Goal: Information Seeking & Learning: Learn about a topic

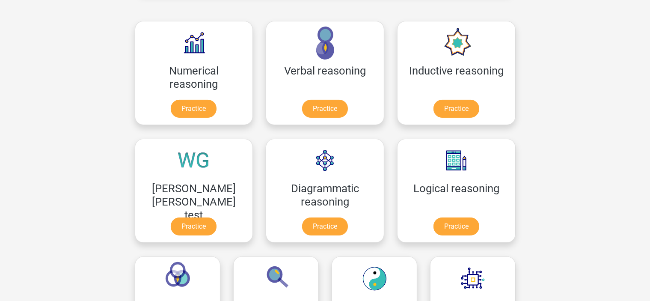
scroll to position [128, 0]
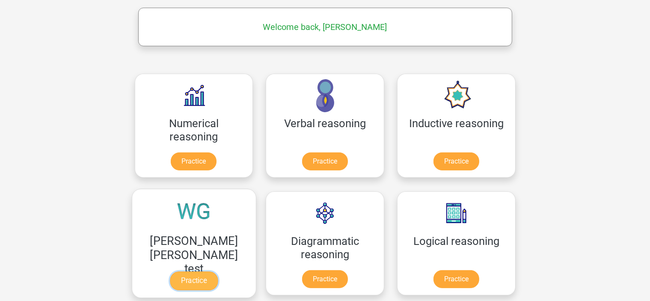
click at [218, 271] on link "Practice" at bounding box center [194, 280] width 48 height 19
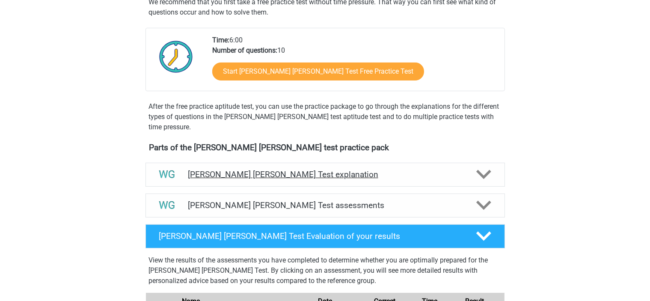
scroll to position [214, 0]
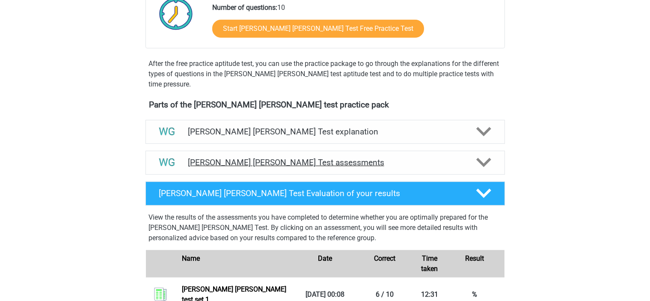
click at [283, 163] on h4 "Watson Glaser Test assessments" at bounding box center [325, 162] width 275 height 10
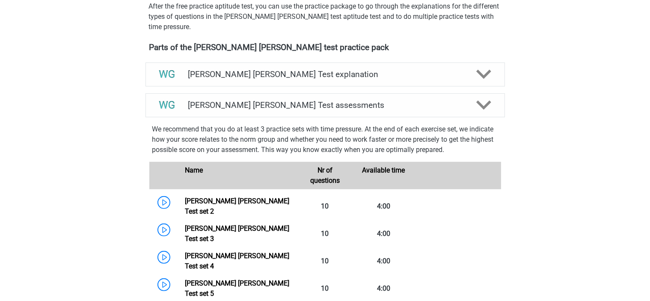
scroll to position [299, 0]
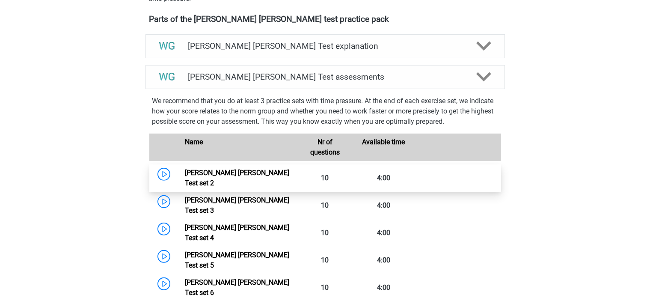
click at [243, 172] on link "Watson Glaser Test set 2" at bounding box center [237, 178] width 104 height 18
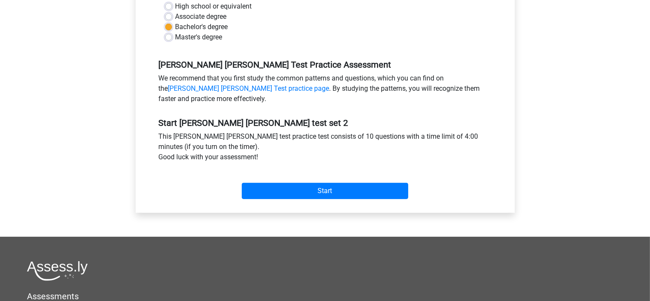
scroll to position [214, 0]
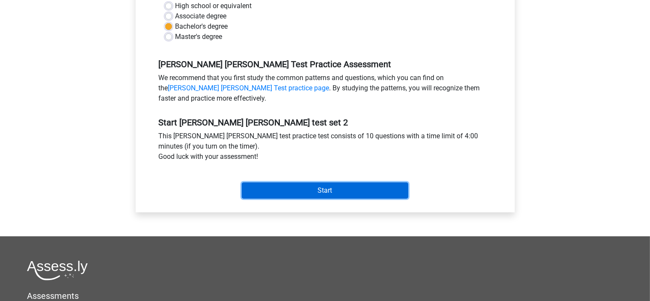
click at [335, 190] on input "Start" at bounding box center [325, 190] width 166 height 16
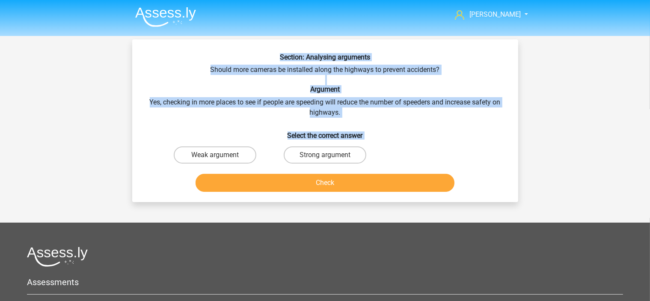
drag, startPoint x: 267, startPoint y: 57, endPoint x: 391, endPoint y: 127, distance: 142.5
click at [414, 154] on div "Section: Analysing arguments Should more cameras be installed along the highway…" at bounding box center [325, 124] width 379 height 142
copy div "Section: Analysing arguments Should more cameras be installed along the highway…"
click at [323, 153] on label "Strong argument" at bounding box center [325, 154] width 83 height 17
click at [325, 155] on input "Strong argument" at bounding box center [328, 158] width 6 height 6
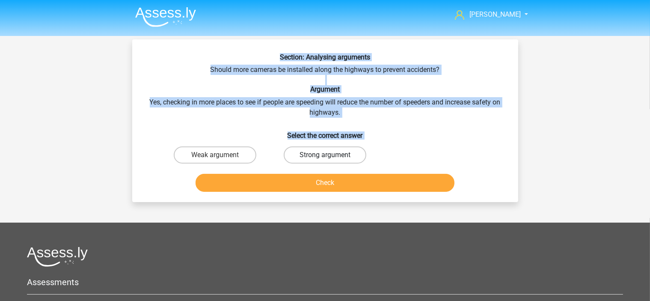
radio input "true"
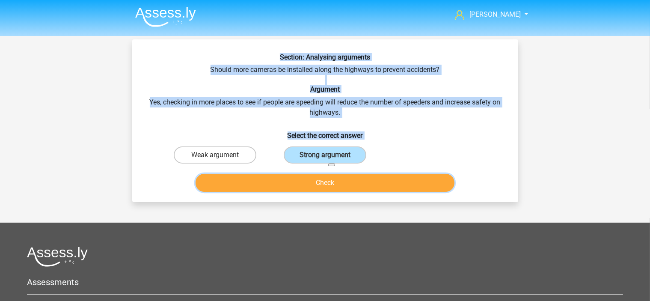
click at [342, 182] on button "Check" at bounding box center [325, 183] width 259 height 18
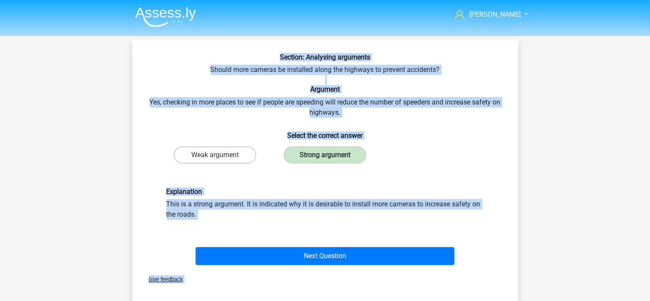
scroll to position [43, 0]
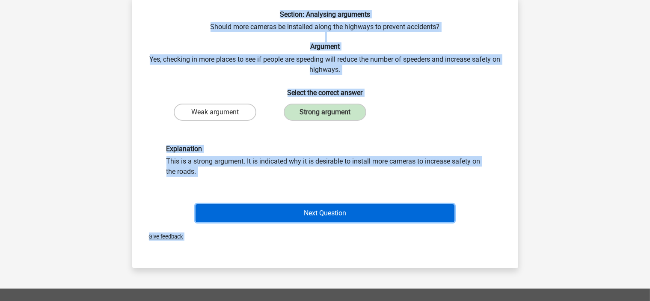
click at [308, 210] on button "Next Question" at bounding box center [325, 213] width 259 height 18
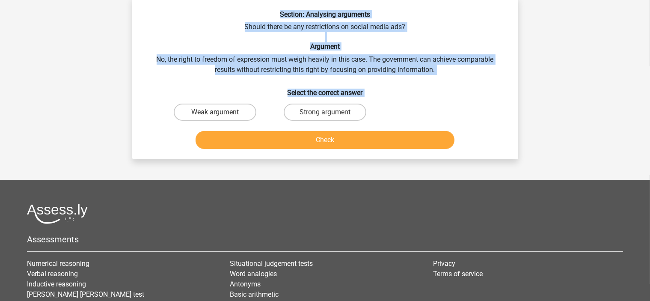
drag, startPoint x: 276, startPoint y: 10, endPoint x: 395, endPoint y: 107, distance: 153.6
click at [395, 107] on div "Section: Analysing arguments Should there be any restrictions on social media a…" at bounding box center [325, 81] width 379 height 142
click at [218, 15] on h6 "Section: Analysing arguments" at bounding box center [325, 14] width 359 height 8
drag, startPoint x: 267, startPoint y: 8, endPoint x: 394, endPoint y: 102, distance: 158.4
click at [394, 102] on div "Section: Analysing arguments Should there be any restrictions on social media a…" at bounding box center [325, 78] width 386 height 163
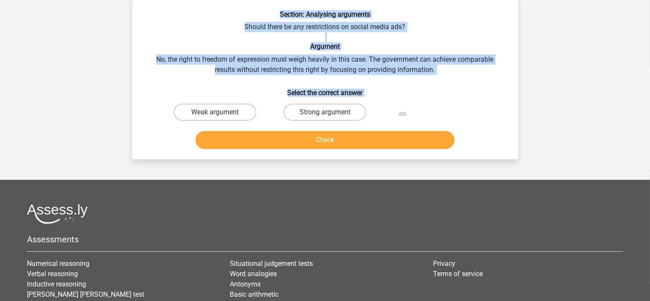
copy div "Section: Analysing arguments Should there be any restrictions on social media a…"
click at [208, 108] on label "Weak argument" at bounding box center [215, 112] width 83 height 17
click at [215, 112] on input "Weak argument" at bounding box center [218, 115] width 6 height 6
radio input "true"
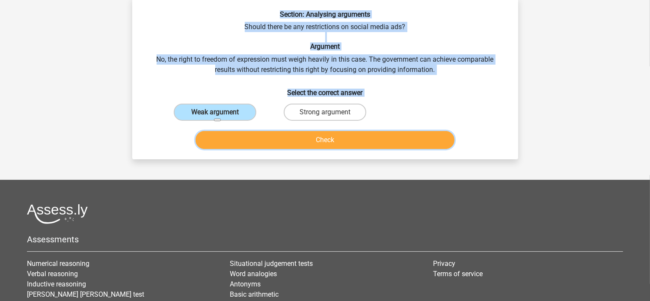
click at [332, 140] on button "Check" at bounding box center [325, 140] width 259 height 18
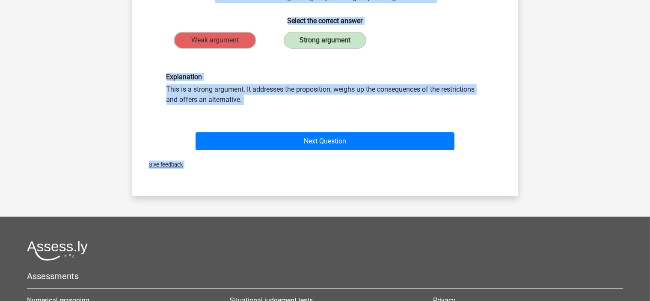
scroll to position [128, 0]
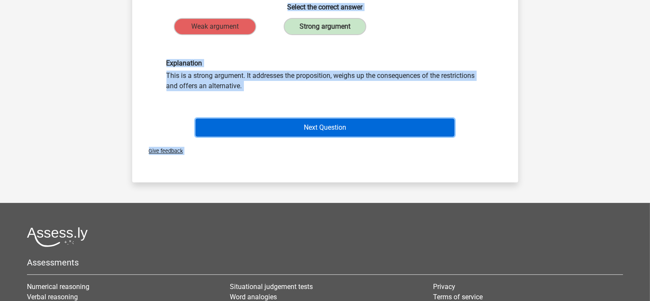
click at [325, 126] on button "Next Question" at bounding box center [325, 128] width 259 height 18
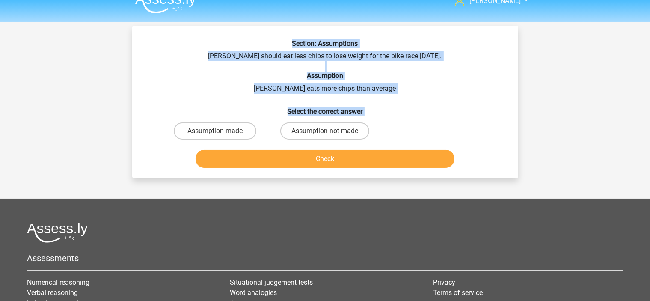
scroll to position [0, 0]
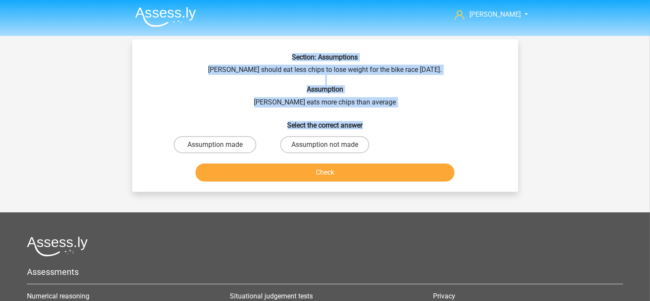
drag, startPoint x: 363, startPoint y: 123, endPoint x: 251, endPoint y: 54, distance: 131.2
click at [251, 54] on div "Section: Assumptions Chris should eat less chips to lose weight for the bike ra…" at bounding box center [325, 119] width 379 height 132
copy div "Section: Assumptions Chris should eat less chips to lose weight for the bike ra…"
click at [212, 141] on label "Assumption made" at bounding box center [215, 144] width 83 height 17
click at [215, 145] on input "Assumption made" at bounding box center [218, 148] width 6 height 6
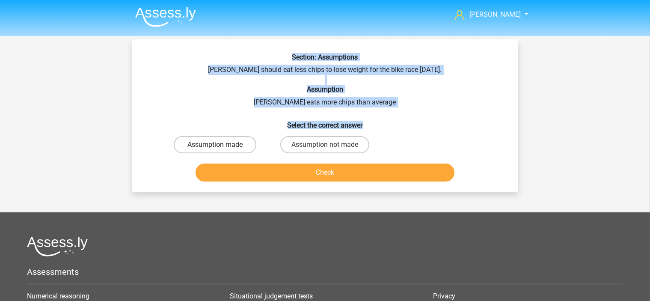
radio input "true"
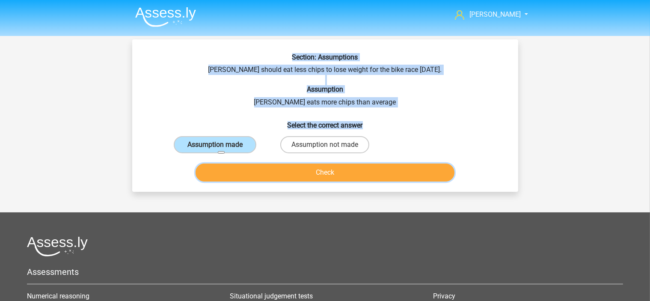
click at [335, 173] on button "Check" at bounding box center [325, 172] width 259 height 18
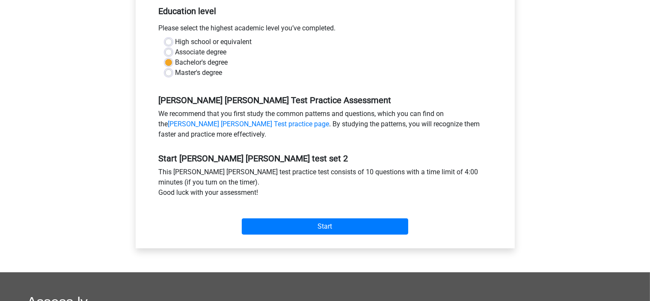
scroll to position [214, 0]
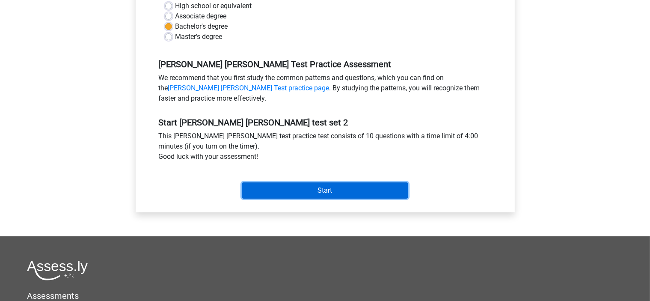
click at [321, 187] on input "Start" at bounding box center [325, 190] width 166 height 16
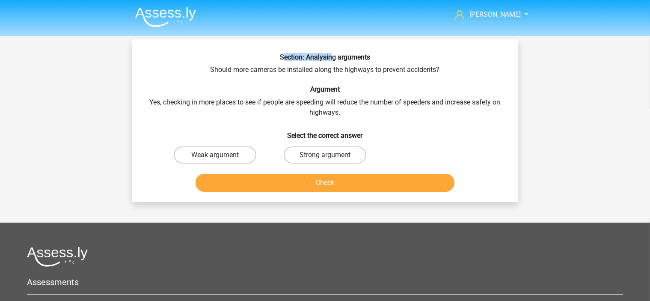
drag, startPoint x: 284, startPoint y: 56, endPoint x: 333, endPoint y: 61, distance: 49.8
click at [333, 61] on h6 "Section: Analysing arguments" at bounding box center [325, 57] width 359 height 8
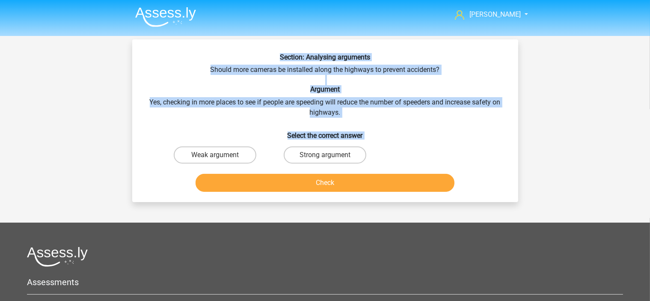
drag, startPoint x: 279, startPoint y: 53, endPoint x: 390, endPoint y: 143, distance: 143.3
click at [390, 143] on div "Section: Analysing arguments Should more cameras be installed along the highway…" at bounding box center [325, 124] width 379 height 142
copy div "Section: Analysing arguments Should more cameras be installed along the highway…"
click at [318, 153] on label "Strong argument" at bounding box center [325, 154] width 83 height 17
click at [325, 155] on input "Strong argument" at bounding box center [328, 158] width 6 height 6
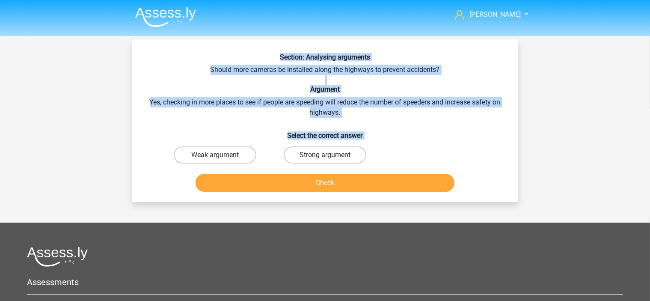
radio input "true"
click at [440, 151] on div "Weak argument Strong argument" at bounding box center [325, 155] width 330 height 24
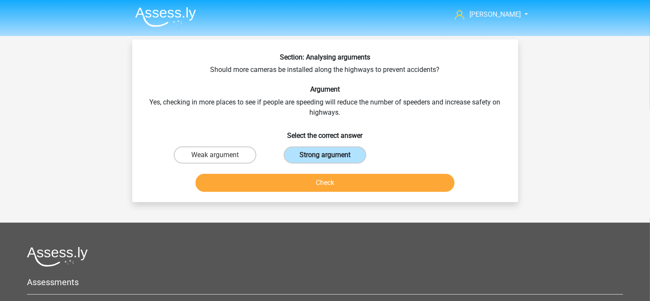
click at [351, 157] on label "Strong argument" at bounding box center [325, 154] width 83 height 17
click at [330, 157] on input "Strong argument" at bounding box center [328, 158] width 6 height 6
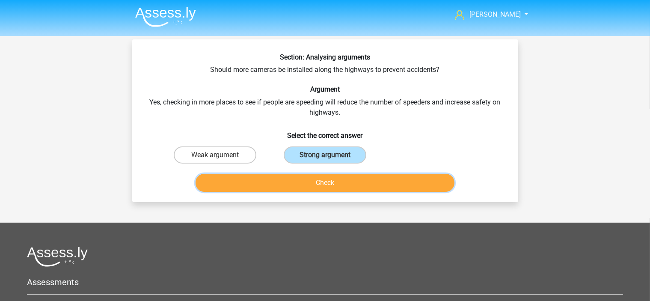
click at [337, 181] on button "Check" at bounding box center [325, 183] width 259 height 18
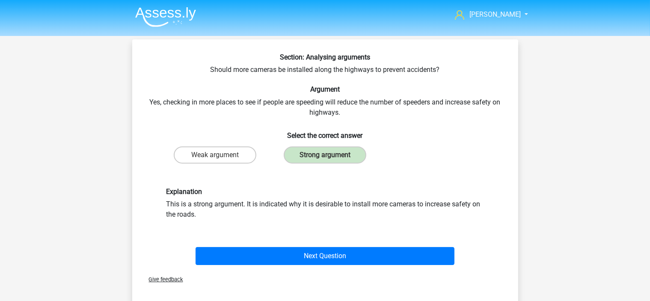
scroll to position [43, 0]
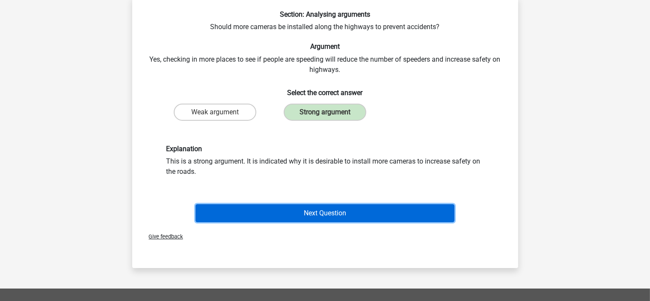
click at [319, 209] on button "Next Question" at bounding box center [325, 213] width 259 height 18
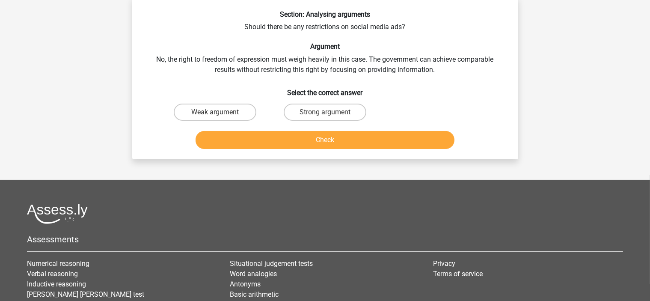
scroll to position [39, 0]
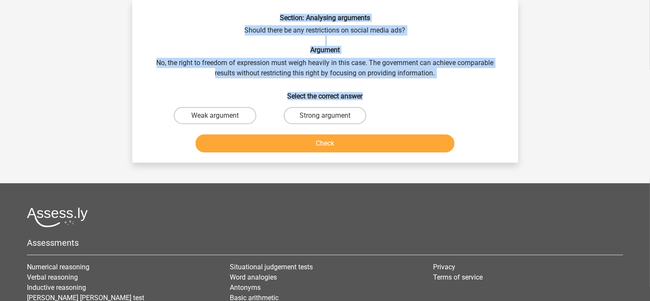
drag, startPoint x: 279, startPoint y: 15, endPoint x: 363, endPoint y: 99, distance: 118.9
click at [363, 99] on div "Section: Analysing arguments Should there be any restrictions on social media a…" at bounding box center [325, 85] width 379 height 142
copy div "Section: Analysing arguments Should there be any restrictions on social media a…"
click at [346, 116] on label "Strong argument" at bounding box center [325, 115] width 83 height 17
click at [330, 116] on input "Strong argument" at bounding box center [328, 119] width 6 height 6
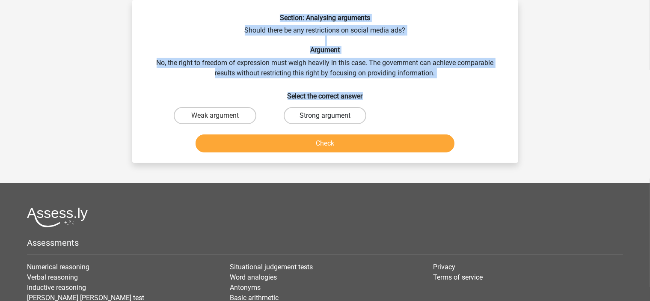
radio input "true"
click at [432, 95] on h6 "Select the correct answer" at bounding box center [325, 92] width 359 height 15
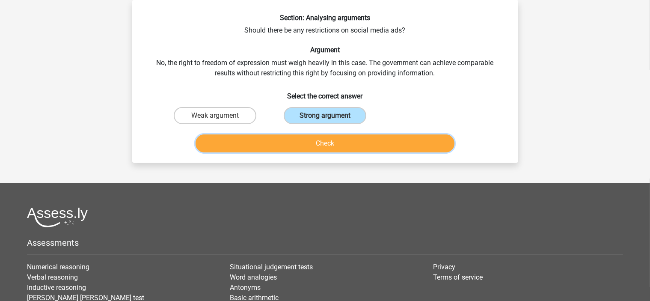
click at [320, 140] on button "Check" at bounding box center [325, 143] width 259 height 18
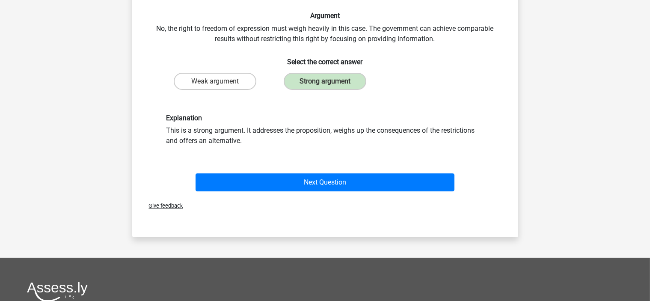
scroll to position [86, 0]
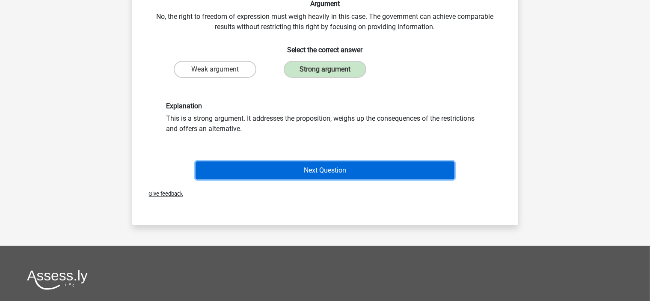
click at [326, 168] on button "Next Question" at bounding box center [325, 170] width 259 height 18
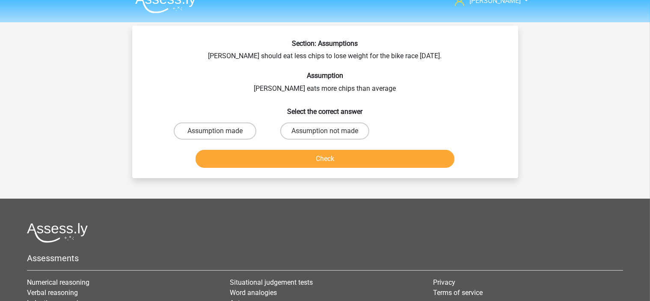
scroll to position [0, 0]
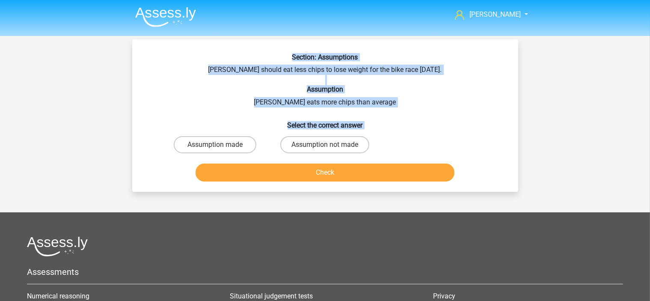
drag, startPoint x: 287, startPoint y: 56, endPoint x: 386, endPoint y: 136, distance: 127.8
click at [386, 136] on div "Section: Assumptions Chris should eat less chips to lose weight for the bike ra…" at bounding box center [325, 119] width 379 height 132
copy div "Section: Assumptions Chris should eat less chips to lose weight for the bike ra…"
click at [237, 145] on label "Assumption made" at bounding box center [215, 144] width 83 height 17
click at [220, 145] on input "Assumption made" at bounding box center [218, 148] width 6 height 6
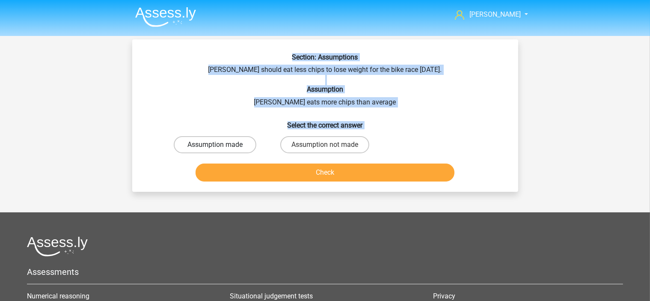
radio input "true"
click at [236, 104] on div "Section: Assumptions Chris should eat less chips to lose weight for the bike ra…" at bounding box center [325, 119] width 379 height 132
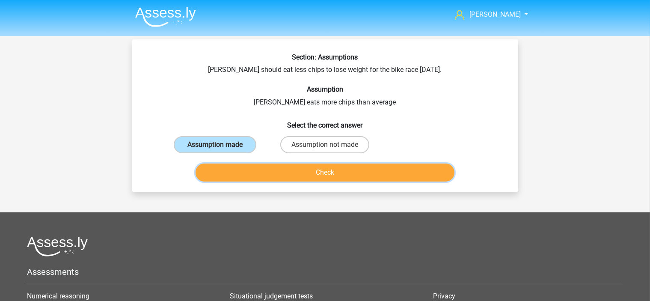
click at [295, 171] on button "Check" at bounding box center [325, 172] width 259 height 18
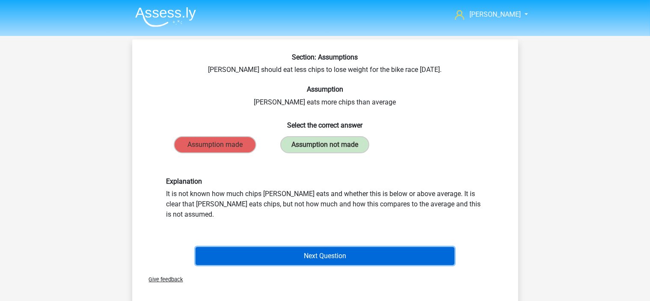
click at [332, 250] on button "Next Question" at bounding box center [325, 256] width 259 height 18
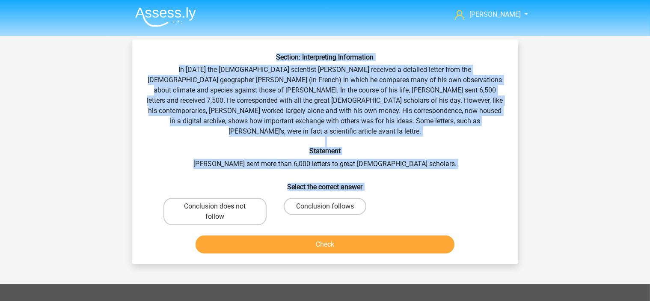
drag, startPoint x: 276, startPoint y: 54, endPoint x: 448, endPoint y: 196, distance: 223.1
click at [448, 196] on div "Section: Interpreting Information In 1839 the English scientist Charles Darwin …" at bounding box center [325, 155] width 379 height 204
copy div "Section: Interpreting Information In 1839 the English scientist Charles Darwin …"
click at [441, 155] on div "Section: Interpreting Information In 1839 the English scientist Charles Darwin …" at bounding box center [325, 155] width 379 height 204
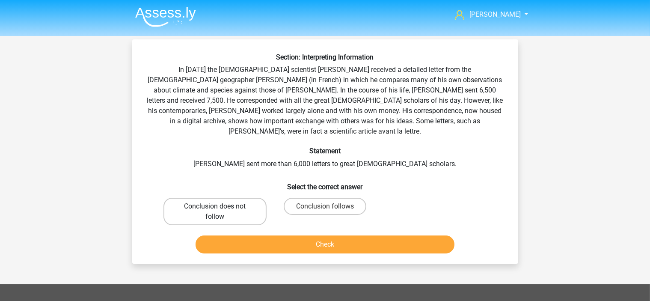
click at [227, 198] on label "Conclusion does not follow" at bounding box center [214, 211] width 103 height 27
click at [220, 206] on input "Conclusion does not follow" at bounding box center [218, 209] width 6 height 6
radio input "true"
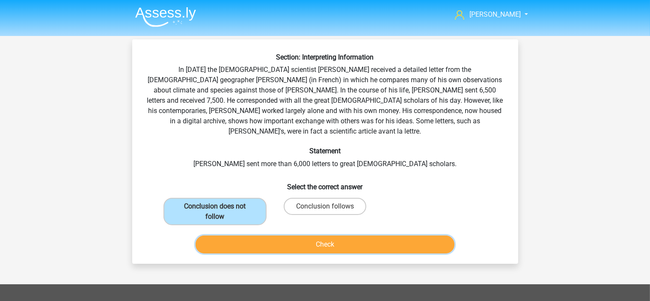
click at [318, 235] on button "Check" at bounding box center [325, 244] width 259 height 18
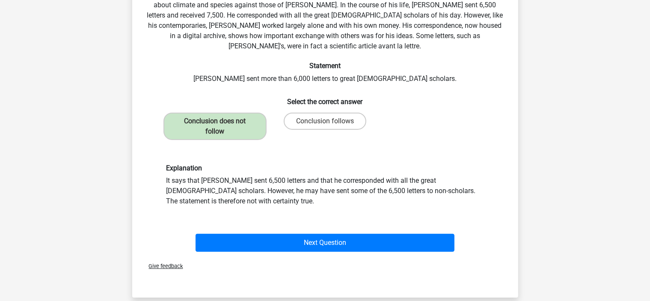
scroll to position [86, 0]
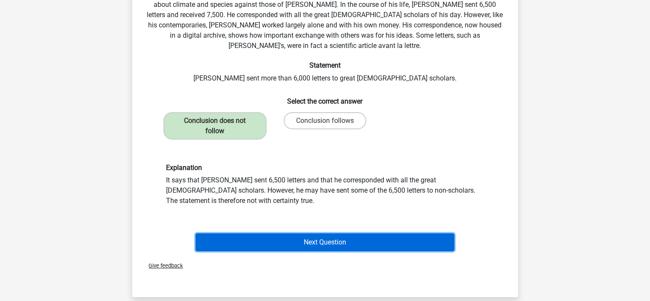
click at [322, 233] on button "Next Question" at bounding box center [325, 242] width 259 height 18
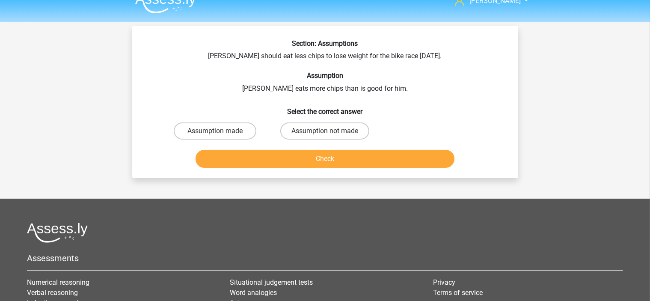
scroll to position [0, 0]
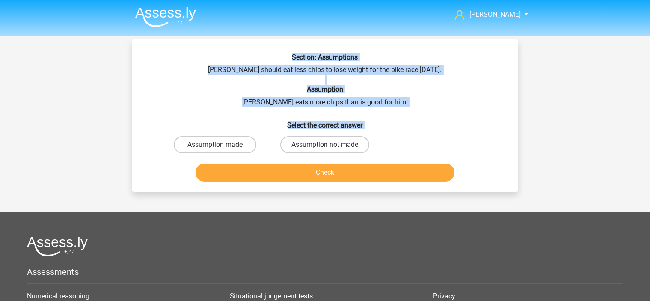
drag, startPoint x: 299, startPoint y: 50, endPoint x: 430, endPoint y: 137, distance: 157.3
click at [430, 137] on div "Section: Assumptions Chris should eat less chips to lose weight for the bike ra…" at bounding box center [325, 115] width 386 height 152
copy div "Section: Assumptions Chris should eat less chips to lose weight for the bike ra…"
click at [342, 145] on label "Assumption not made" at bounding box center [324, 144] width 89 height 17
click at [330, 145] on input "Assumption not made" at bounding box center [328, 148] width 6 height 6
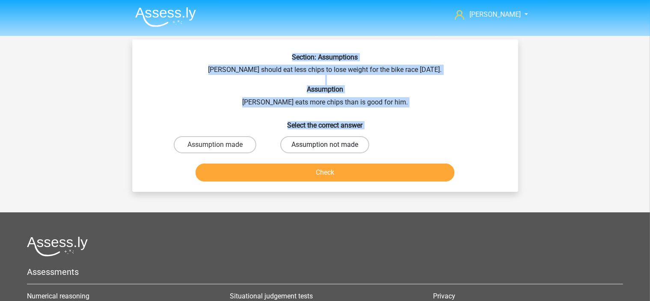
radio input "true"
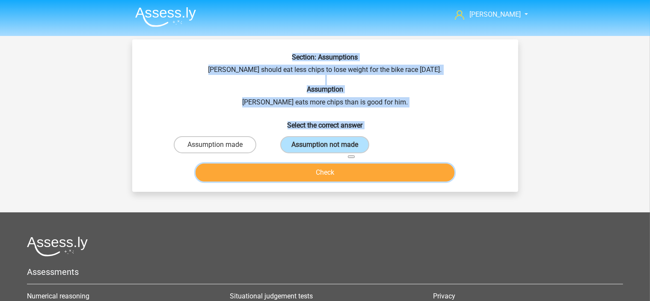
click at [310, 172] on button "Check" at bounding box center [325, 172] width 259 height 18
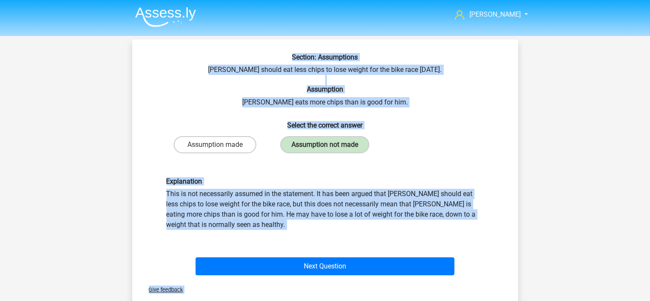
scroll to position [43, 0]
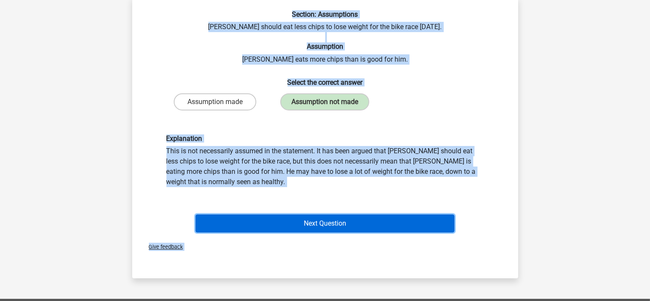
click at [327, 228] on button "Next Question" at bounding box center [325, 223] width 259 height 18
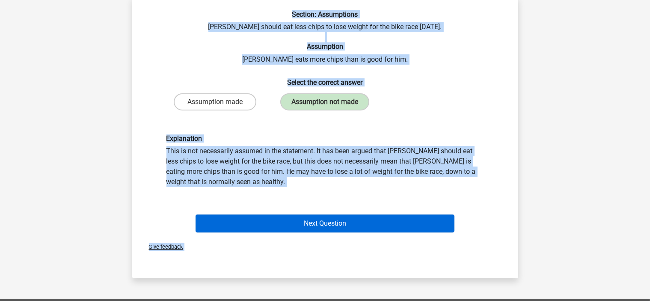
scroll to position [39, 0]
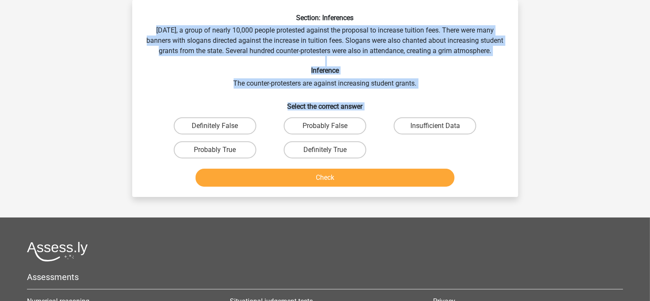
drag, startPoint x: 152, startPoint y: 27, endPoint x: 488, endPoint y: 122, distance: 348.7
click at [488, 122] on div "Section: Inferences Last Saturday, a group of nearly 10,000 people protested ag…" at bounding box center [325, 102] width 379 height 176
drag, startPoint x: 332, startPoint y: 157, endPoint x: 244, endPoint y: 139, distance: 89.6
click at [244, 139] on div "Definitely False Probably False Insufficient Data Probably True Definitely True" at bounding box center [325, 138] width 330 height 48
drag, startPoint x: 335, startPoint y: 41, endPoint x: 164, endPoint y: 83, distance: 176.8
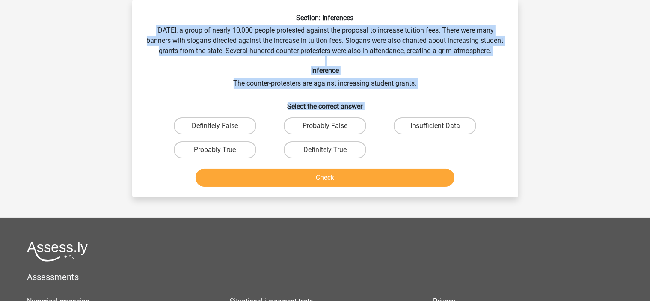
click at [164, 74] on h6 "Inference" at bounding box center [325, 70] width 359 height 8
copy div "Last Saturday, a group of nearly 10,000 people protested against the proposal t…"
click at [429, 134] on label "Insufficient Data" at bounding box center [435, 125] width 83 height 17
click at [435, 131] on input "Insufficient Data" at bounding box center [438, 129] width 6 height 6
radio input "true"
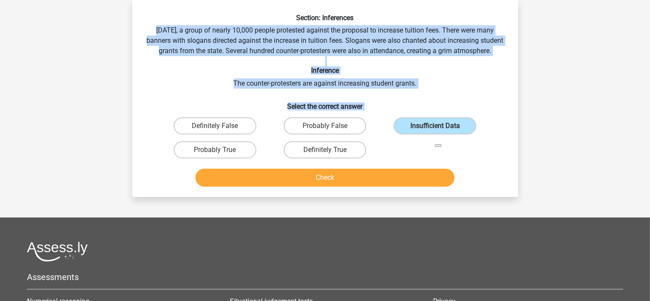
click at [467, 74] on h6 "Inference" at bounding box center [325, 70] width 359 height 8
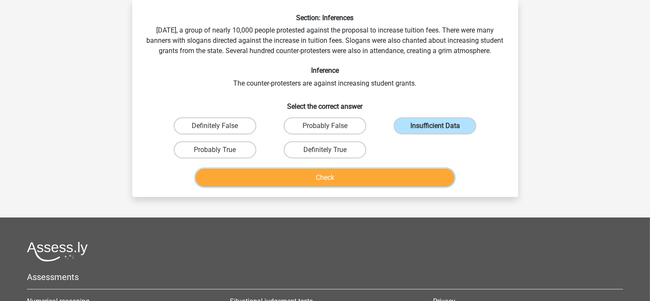
click at [324, 181] on button "Check" at bounding box center [325, 178] width 259 height 18
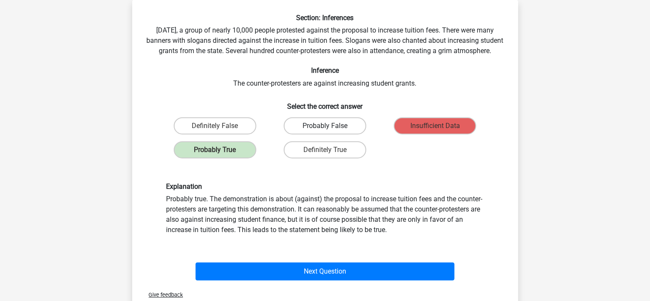
click at [335, 134] on label "Probably False" at bounding box center [325, 125] width 83 height 17
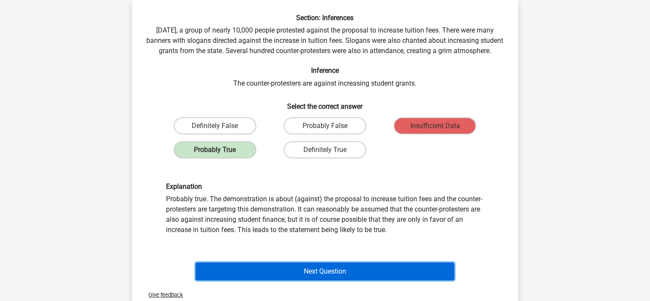
click at [335, 280] on button "Next Question" at bounding box center [325, 271] width 259 height 18
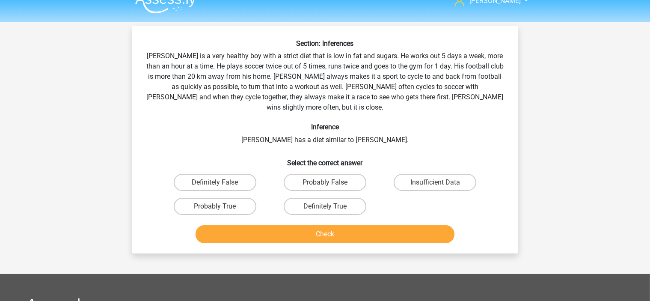
scroll to position [0, 0]
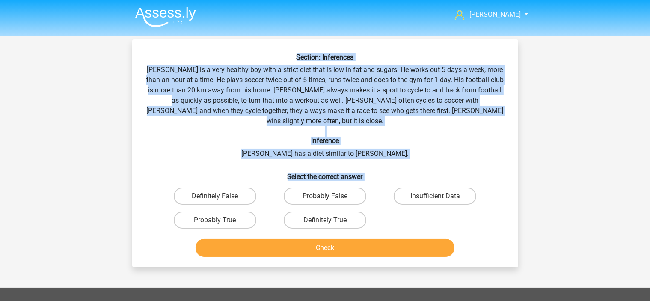
drag, startPoint x: 273, startPoint y: 55, endPoint x: 474, endPoint y: 174, distance: 232.7
click at [474, 174] on div "Section: Inferences Rowan is a very healthy boy with a strict diet that is low …" at bounding box center [325, 156] width 379 height 207
copy div "Section: Inferences Rowan is a very healthy boy with a strict diet that is low …"
click at [426, 187] on label "Insufficient Data" at bounding box center [435, 195] width 83 height 17
click at [435, 196] on input "Insufficient Data" at bounding box center [438, 199] width 6 height 6
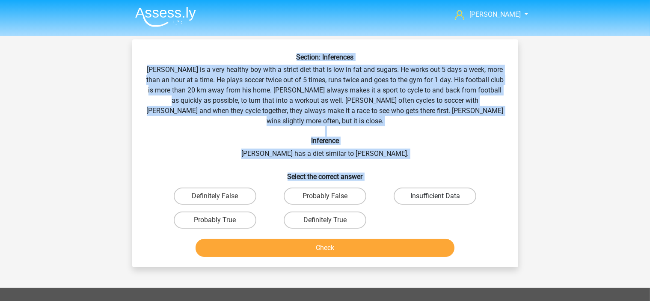
radio input "true"
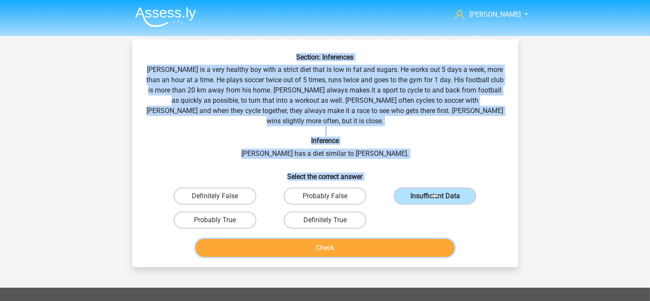
click at [358, 239] on button "Check" at bounding box center [325, 248] width 259 height 18
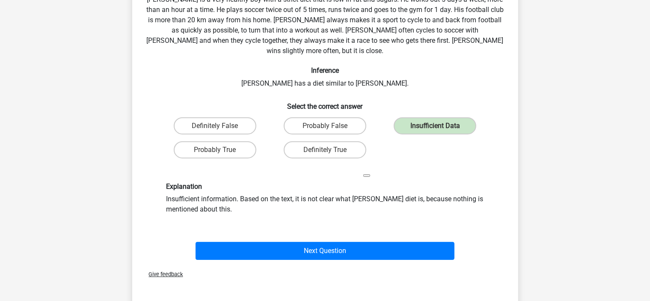
scroll to position [86, 0]
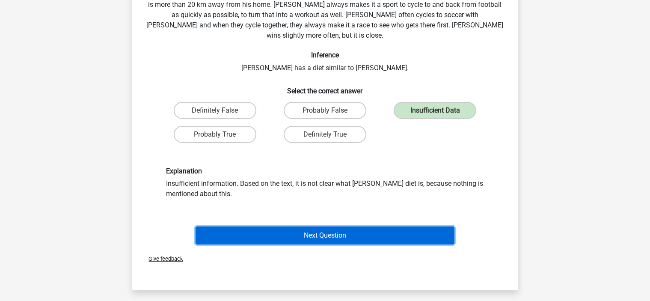
click at [334, 226] on button "Next Question" at bounding box center [325, 235] width 259 height 18
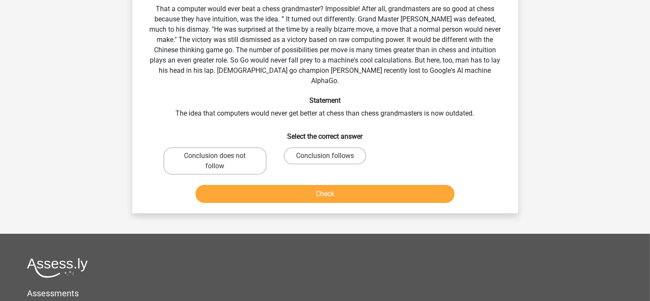
scroll to position [39, 0]
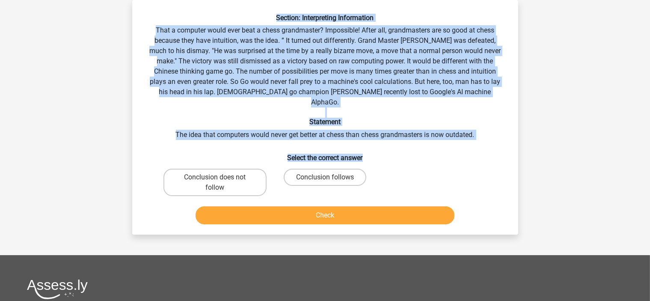
drag, startPoint x: 273, startPoint y: 16, endPoint x: 458, endPoint y: 149, distance: 228.3
click at [458, 149] on div "Section: Interpreting Information That a computer would ever beat a chess grand…" at bounding box center [325, 121] width 379 height 214
copy div "Section: Interpreting Information That a computer would ever beat a chess grand…"
click at [368, 133] on div "Section: Interpreting Information That a computer would ever beat a chess grand…" at bounding box center [325, 121] width 379 height 214
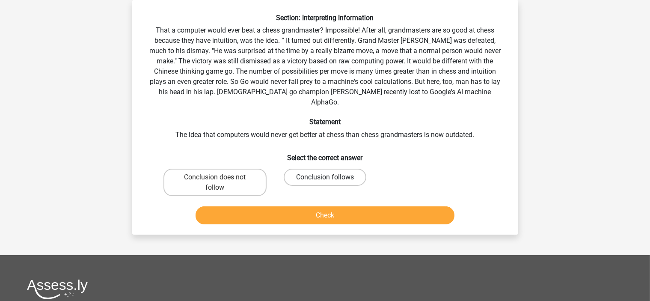
click at [350, 169] on label "Conclusion follows" at bounding box center [325, 177] width 83 height 17
click at [330, 177] on input "Conclusion follows" at bounding box center [328, 180] width 6 height 6
radio input "true"
click at [327, 206] on button "Check" at bounding box center [325, 215] width 259 height 18
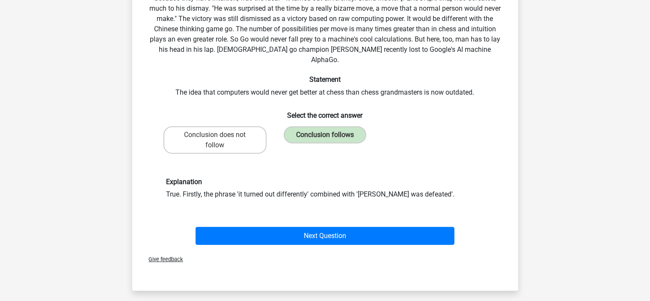
scroll to position [82, 0]
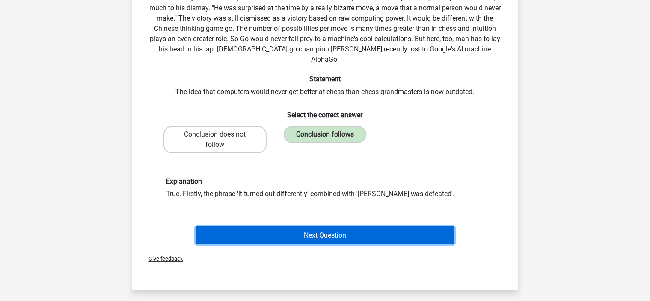
click at [342, 228] on button "Next Question" at bounding box center [325, 235] width 259 height 18
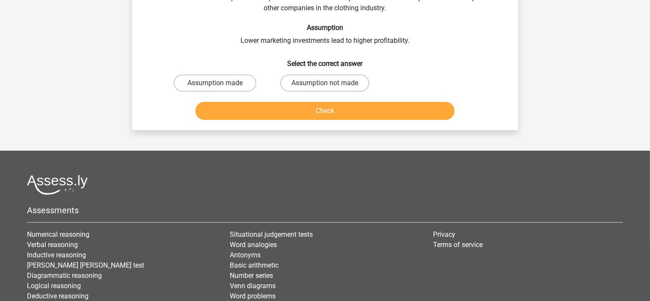
scroll to position [39, 0]
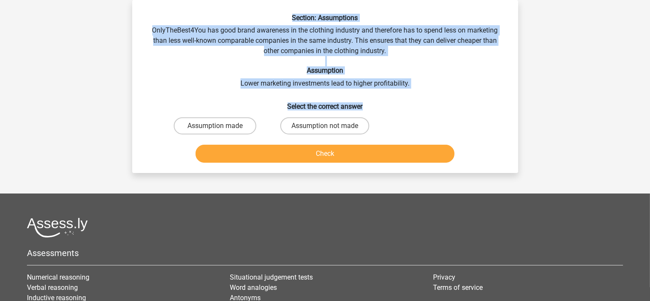
drag, startPoint x: 254, startPoint y: 2, endPoint x: 428, endPoint y: 110, distance: 204.8
click at [428, 110] on div "Section: Assumptions OnlyTheBest4You has good brand awareness in the clothing i…" at bounding box center [325, 86] width 386 height 173
copy div "Section: Assumptions OnlyTheBest4You has good brand awareness in the clothing i…"
click at [165, 61] on div "Section: Assumptions OnlyTheBest4You has good brand awareness in the clothing i…" at bounding box center [325, 90] width 379 height 152
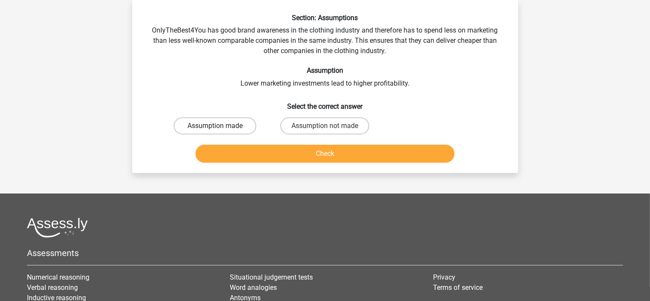
click at [222, 123] on label "Assumption made" at bounding box center [215, 125] width 83 height 17
click at [220, 126] on input "Assumption made" at bounding box center [218, 129] width 6 height 6
radio input "true"
click at [319, 151] on button "Check" at bounding box center [325, 154] width 259 height 18
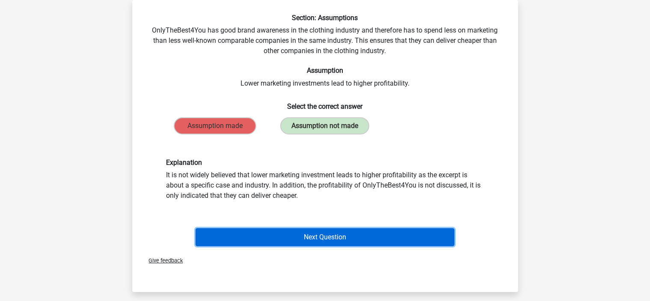
click at [334, 234] on button "Next Question" at bounding box center [325, 237] width 259 height 18
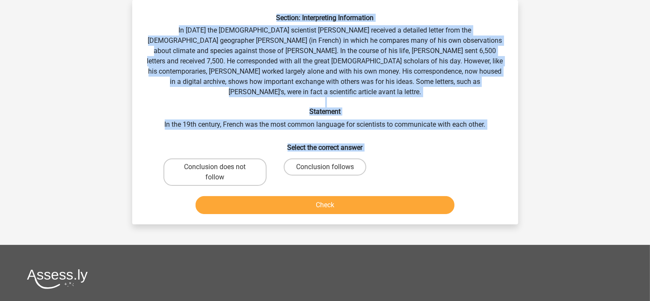
drag, startPoint x: 245, startPoint y: 21, endPoint x: 486, endPoint y: 144, distance: 271.1
click at [486, 144] on div "Section: Interpreting Information In 1839 the English scientist Charles Darwin …" at bounding box center [325, 116] width 379 height 204
copy div "Section: Interpreting Information In 1839 the English scientist Charles Darwin …"
click at [118, 75] on div "Eddie eddie.scott76@gmail.com Nederlands English" at bounding box center [325, 216] width 650 height 510
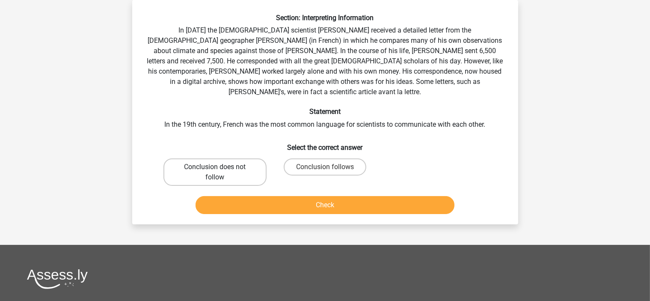
click at [228, 159] on label "Conclusion does not follow" at bounding box center [214, 171] width 103 height 27
click at [220, 167] on input "Conclusion does not follow" at bounding box center [218, 170] width 6 height 6
radio input "true"
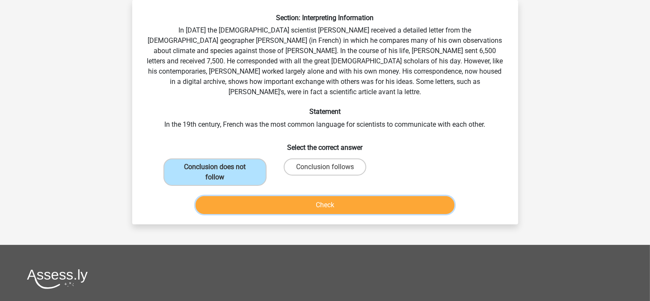
click at [344, 196] on button "Check" at bounding box center [325, 205] width 259 height 18
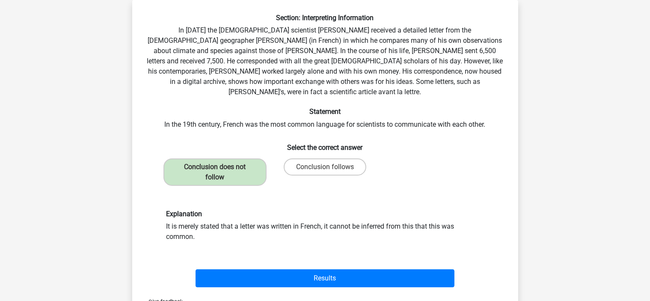
scroll to position [82, 0]
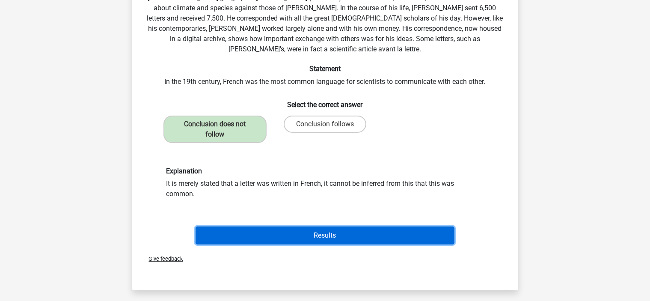
click at [338, 226] on button "Results" at bounding box center [325, 235] width 259 height 18
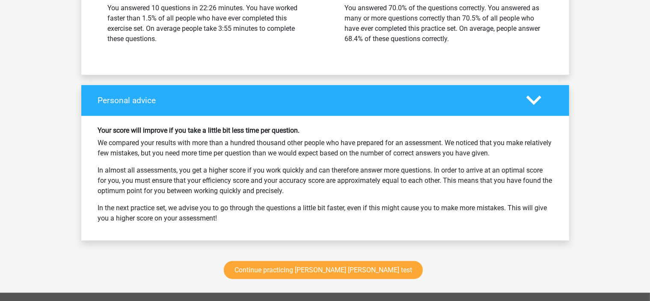
scroll to position [1070, 0]
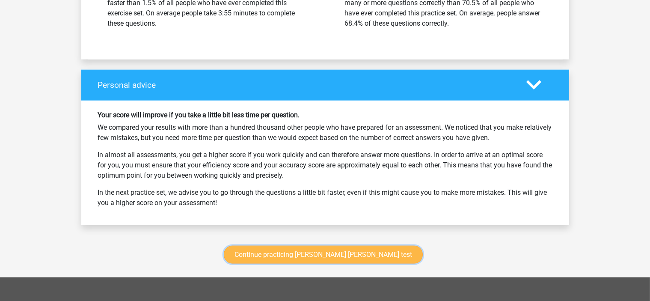
click at [320, 254] on link "Continue practicing watson glaser test" at bounding box center [323, 255] width 199 height 18
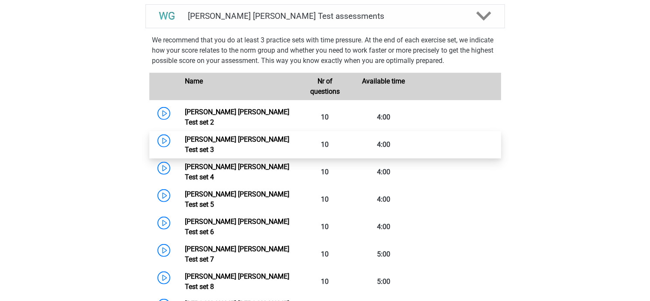
click at [211, 135] on link "[PERSON_NAME] [PERSON_NAME] Test set 3" at bounding box center [237, 144] width 104 height 18
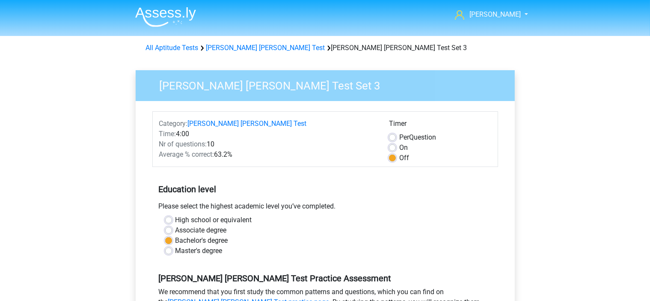
click at [181, 219] on label "High school or equivalent" at bounding box center [213, 220] width 77 height 10
click at [172, 219] on input "High school or equivalent" at bounding box center [168, 219] width 7 height 9
radio input "true"
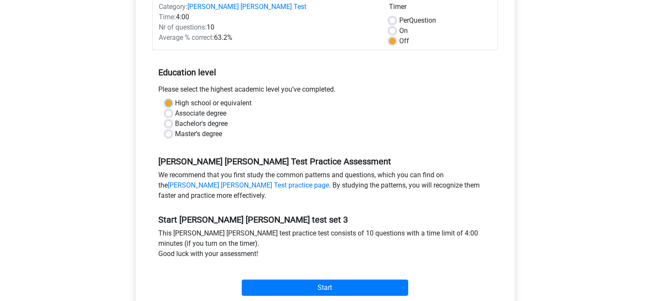
scroll to position [171, 0]
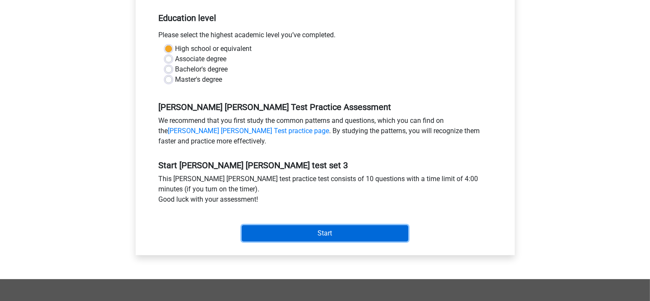
click at [305, 230] on input "Start" at bounding box center [325, 233] width 166 height 16
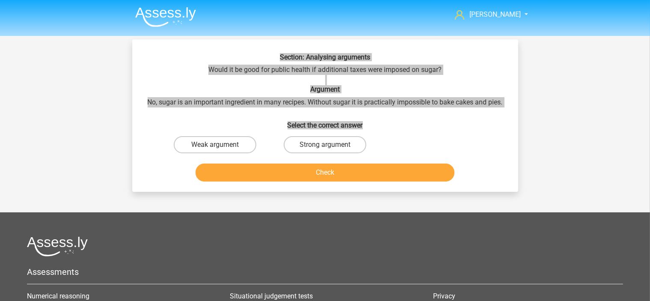
drag, startPoint x: 271, startPoint y: 49, endPoint x: 372, endPoint y: 121, distance: 123.9
click at [372, 121] on div "Section: Analysing arguments Would it be good for public health if additional t…" at bounding box center [325, 115] width 386 height 152
copy div "Section: Analysing arguments Would it be good for public health if additional t…"
click at [330, 143] on label "Strong argument" at bounding box center [325, 144] width 83 height 17
click at [330, 145] on input "Strong argument" at bounding box center [328, 148] width 6 height 6
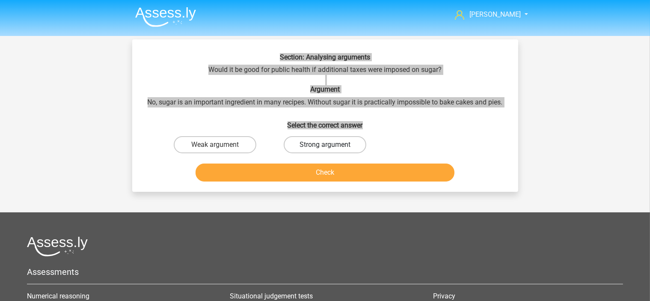
radio input "true"
click at [226, 143] on label "Weak argument" at bounding box center [215, 144] width 83 height 17
click at [220, 145] on input "Weak argument" at bounding box center [218, 148] width 6 height 6
radio input "true"
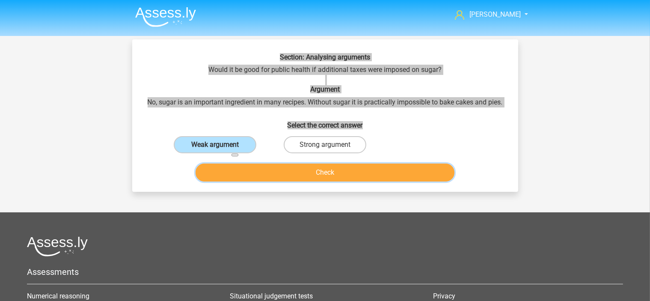
click at [359, 176] on button "Check" at bounding box center [325, 172] width 259 height 18
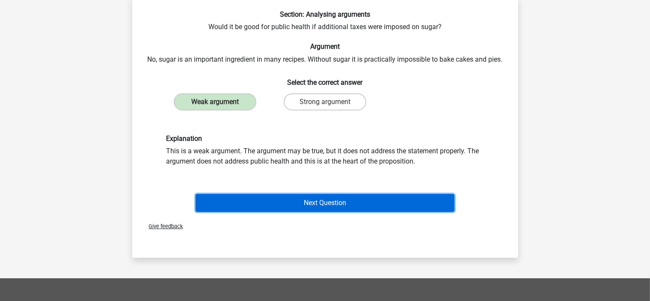
click at [319, 203] on button "Next Question" at bounding box center [325, 203] width 259 height 18
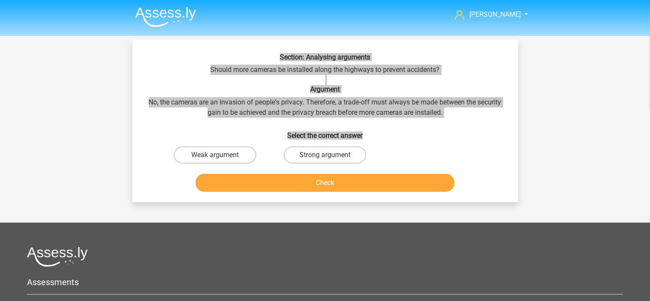
drag, startPoint x: 292, startPoint y: 56, endPoint x: 394, endPoint y: 131, distance: 126.6
click at [394, 131] on div "Section: Analysing arguments Should more cameras be installed along the highway…" at bounding box center [325, 120] width 386 height 163
copy div "Section: Analysing arguments Should more cameras be installed along the highway…"
click at [334, 152] on label "Strong argument" at bounding box center [325, 154] width 83 height 17
click at [330, 155] on input "Strong argument" at bounding box center [328, 158] width 6 height 6
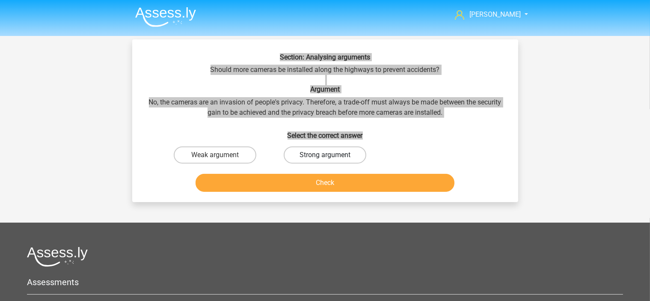
radio input "true"
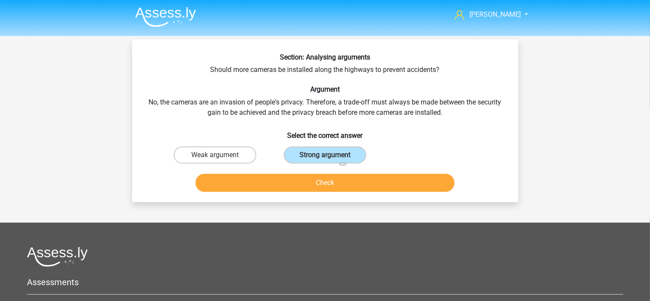
click at [456, 147] on div "Weak argument Strong argument" at bounding box center [325, 155] width 330 height 24
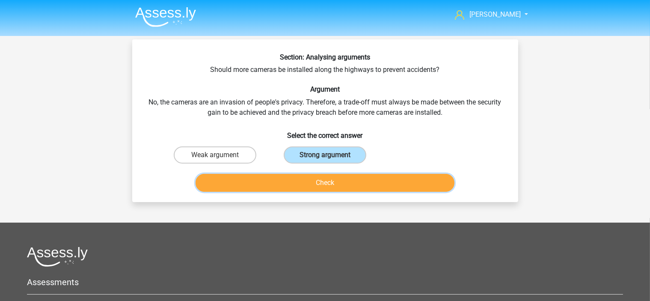
click at [347, 184] on button "Check" at bounding box center [325, 183] width 259 height 18
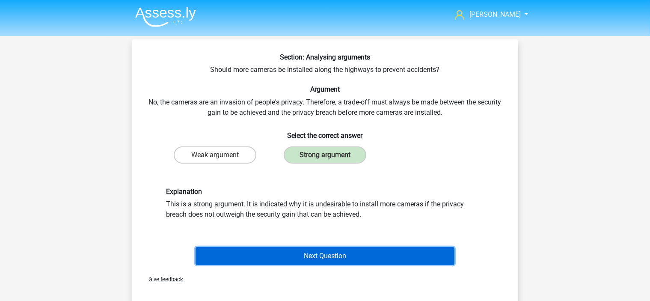
click at [317, 253] on button "Next Question" at bounding box center [325, 256] width 259 height 18
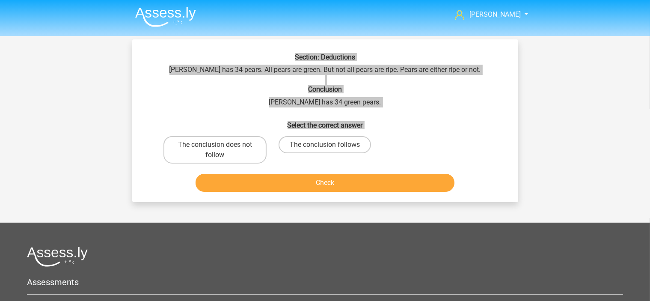
drag, startPoint x: 282, startPoint y: 50, endPoint x: 422, endPoint y: 151, distance: 173.0
click at [422, 151] on div "Section: Deductions Peter has 34 pears. All pears are green. But not all pears …" at bounding box center [325, 120] width 386 height 163
copy div "Section: Deductions Peter has 34 pears. All pears are green. But not all pears …"
click at [423, 99] on div "Section: Deductions Peter has 34 pears. All pears are green. But not all pears …" at bounding box center [325, 124] width 379 height 142
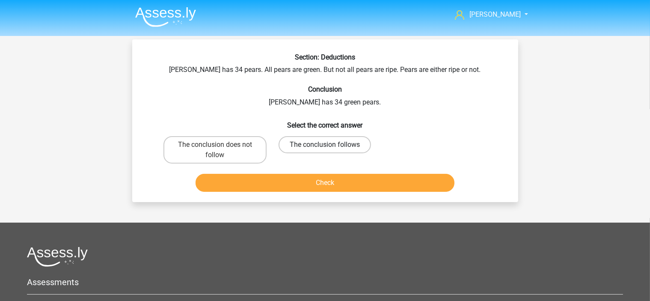
click at [321, 141] on label "The conclusion follows" at bounding box center [325, 144] width 92 height 17
click at [325, 145] on input "The conclusion follows" at bounding box center [328, 148] width 6 height 6
radio input "true"
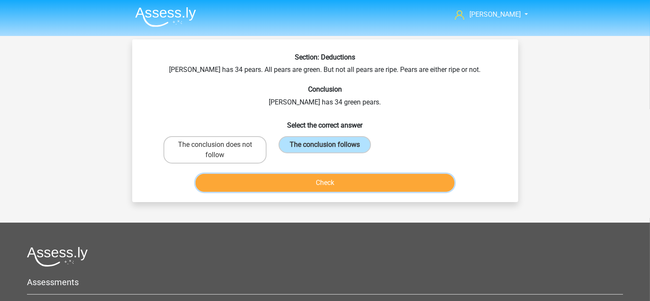
click at [332, 184] on button "Check" at bounding box center [325, 183] width 259 height 18
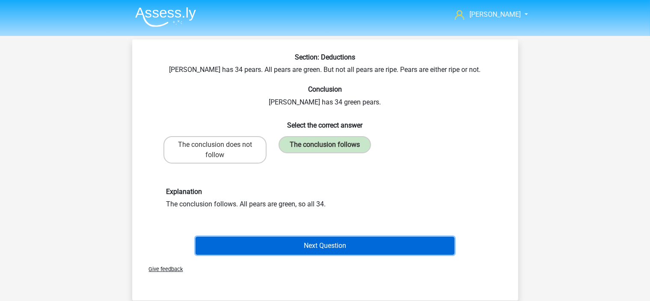
click at [317, 244] on button "Next Question" at bounding box center [325, 246] width 259 height 18
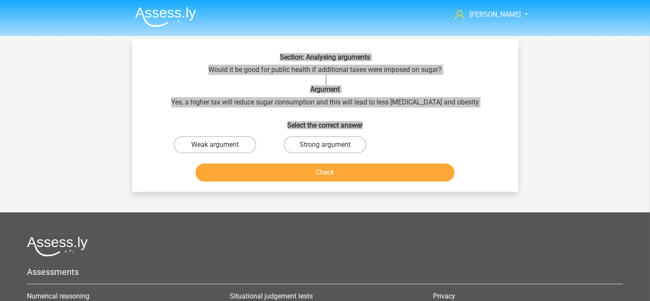
drag, startPoint x: 244, startPoint y: 58, endPoint x: 406, endPoint y: 113, distance: 171.6
click at [406, 113] on div "Section: Analysing arguments Would it be good for public health if additional t…" at bounding box center [325, 119] width 379 height 132
copy div "Section: Analysing arguments Would it be good for public health if additional t…"
click at [320, 146] on label "Strong argument" at bounding box center [325, 144] width 83 height 17
click at [325, 146] on input "Strong argument" at bounding box center [328, 148] width 6 height 6
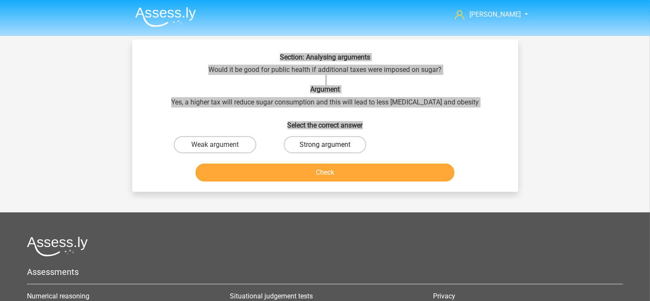
radio input "true"
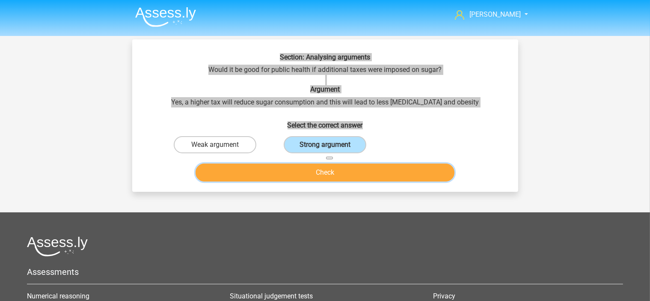
click at [339, 172] on button "Check" at bounding box center [325, 172] width 259 height 18
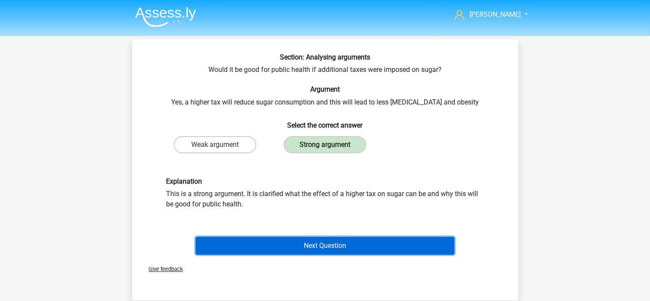
click at [334, 243] on button "Next Question" at bounding box center [325, 246] width 259 height 18
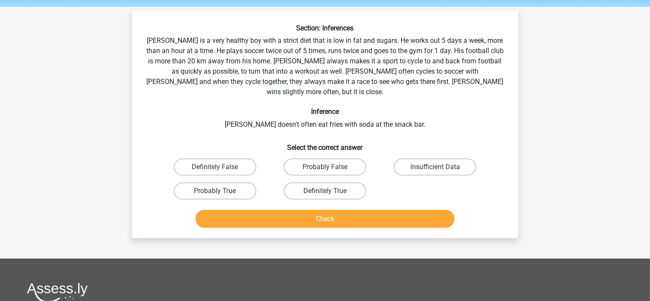
scroll to position [39, 0]
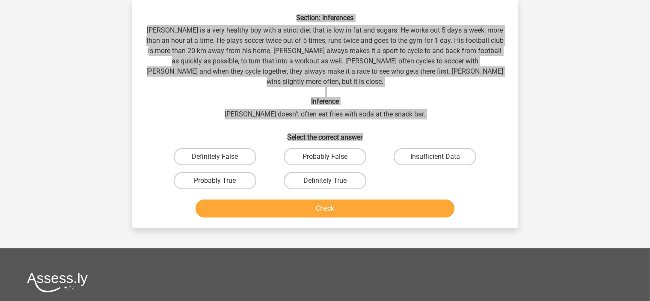
drag, startPoint x: 275, startPoint y: 16, endPoint x: 428, endPoint y: 118, distance: 183.3
click at [428, 118] on div "Section: Inferences Rowan is a very healthy boy with a strict diet that is low …" at bounding box center [325, 117] width 379 height 207
copy div "Section: Inferences Rowan is a very healthy boy with a strict diet that is low …"
click at [175, 97] on h6 "Inference" at bounding box center [325, 101] width 359 height 8
click at [133, 95] on div "Section: Inferences Rowan is a very healthy boy with a strict diet that is low …" at bounding box center [325, 114] width 386 height 228
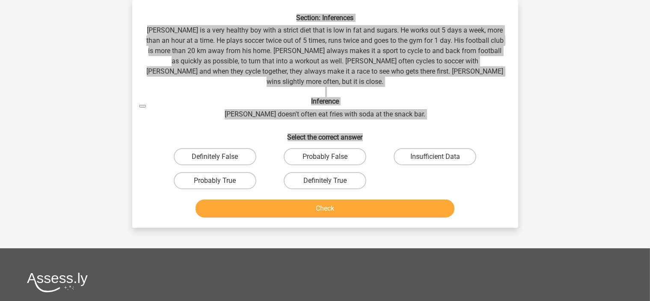
click at [388, 16] on h6 "Section: Inferences" at bounding box center [325, 18] width 359 height 8
click at [446, 126] on h6 "Select the correct answer" at bounding box center [325, 133] width 359 height 15
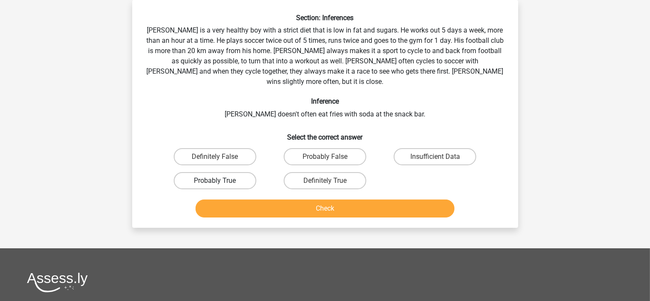
click at [218, 172] on label "Probably True" at bounding box center [215, 180] width 83 height 17
click at [218, 181] on input "Probably True" at bounding box center [218, 184] width 6 height 6
radio input "true"
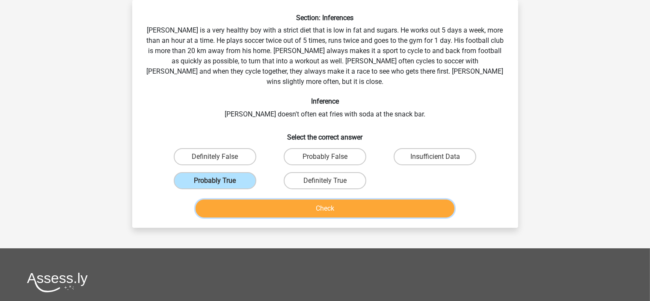
click at [339, 199] on button "Check" at bounding box center [325, 208] width 259 height 18
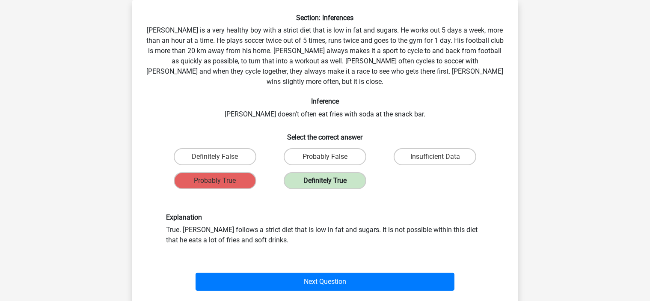
click at [316, 172] on label "Definitely True" at bounding box center [325, 180] width 83 height 17
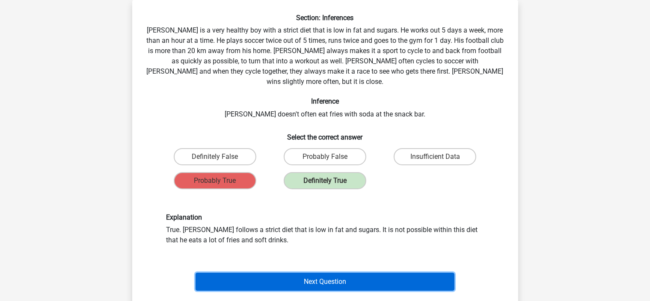
click at [321, 273] on button "Next Question" at bounding box center [325, 282] width 259 height 18
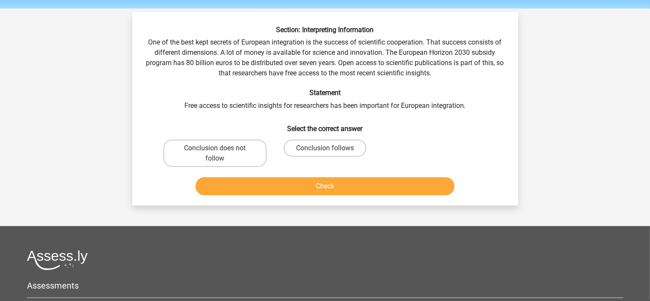
scroll to position [43, 0]
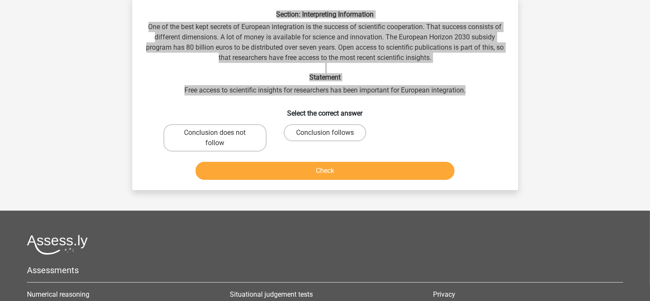
drag, startPoint x: 260, startPoint y: 8, endPoint x: 469, endPoint y: 91, distance: 224.8
click at [469, 91] on div "Section: Interpreting Information One of the best kept secrets of European inte…" at bounding box center [325, 93] width 386 height 193
copy div "Section: Interpreting Information One of the best kept secrets of European inte…"
click at [96, 51] on div "Eddie eddie.scott76@gmail.com Nederlands English" at bounding box center [325, 196] width 650 height 479
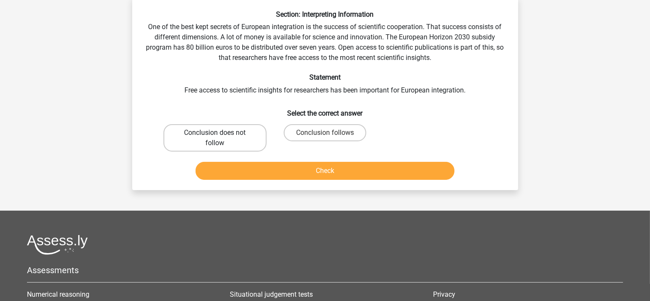
click at [248, 133] on label "Conclusion does not follow" at bounding box center [214, 137] width 103 height 27
click at [220, 133] on input "Conclusion does not follow" at bounding box center [218, 136] width 6 height 6
radio input "true"
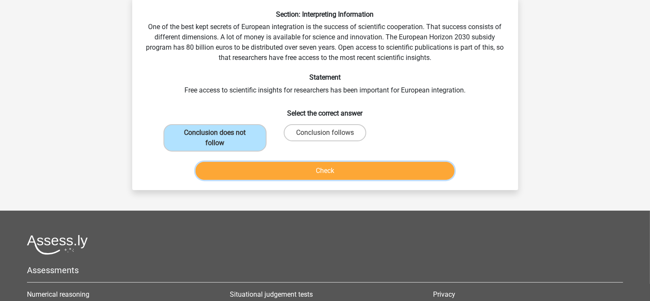
click at [293, 169] on button "Check" at bounding box center [325, 171] width 259 height 18
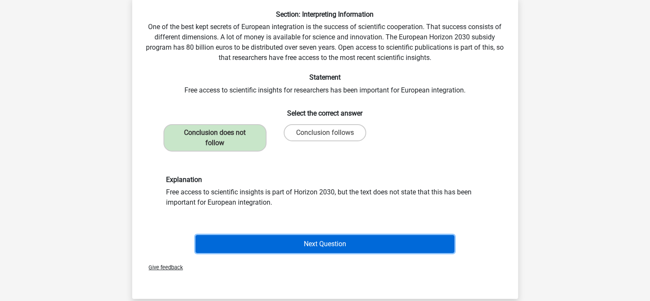
click at [329, 240] on button "Next Question" at bounding box center [325, 244] width 259 height 18
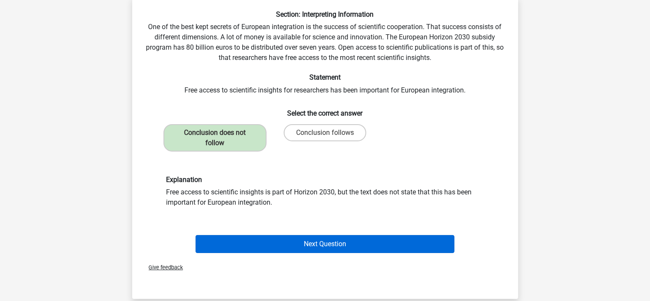
scroll to position [39, 0]
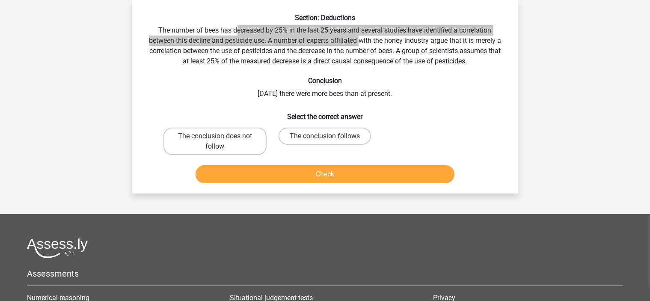
drag, startPoint x: 244, startPoint y: 24, endPoint x: 362, endPoint y: 39, distance: 118.2
click at [362, 39] on div "Section: Deductions The number of bees has decreased by 25% in the last 25 year…" at bounding box center [325, 100] width 379 height 173
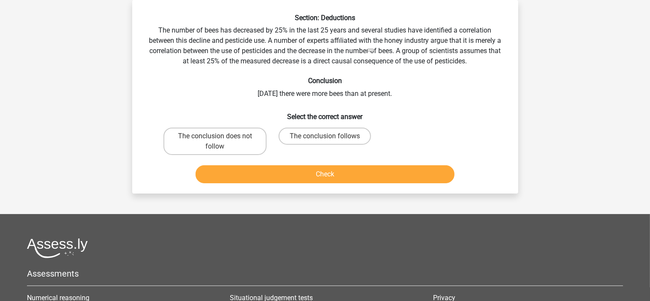
click at [292, 11] on div "Section: Deductions The number of bees has decreased by 25% in the last 25 year…" at bounding box center [325, 96] width 386 height 193
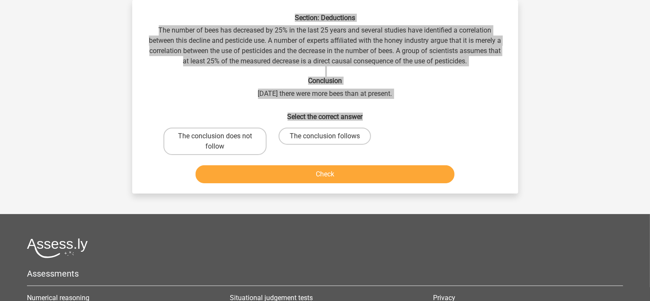
drag, startPoint x: 293, startPoint y: 12, endPoint x: 421, endPoint y: 120, distance: 168.2
click at [421, 120] on div "Section: Deductions The number of bees has decreased by 25% in the last 25 year…" at bounding box center [325, 96] width 386 height 193
copy div "Section: Deductions The number of bees has decreased by 25% in the last 25 year…"
click at [461, 95] on div "Section: Deductions The number of bees has decreased by 25% in the last 25 year…" at bounding box center [325, 100] width 379 height 173
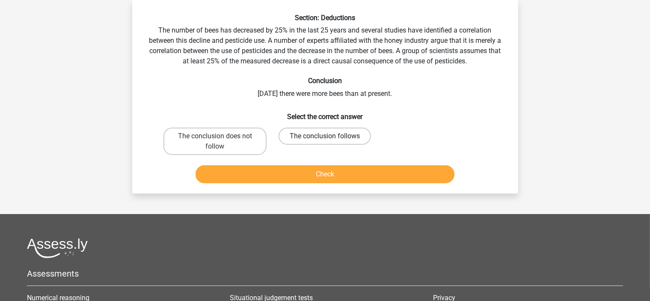
click at [344, 139] on label "The conclusion follows" at bounding box center [325, 135] width 92 height 17
click at [330, 139] on input "The conclusion follows" at bounding box center [328, 139] width 6 height 6
radio input "true"
click at [316, 171] on button "Check" at bounding box center [325, 174] width 259 height 18
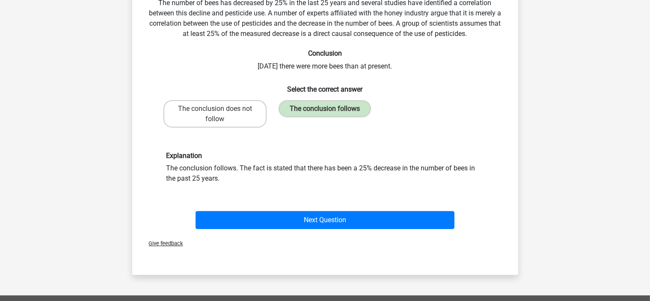
scroll to position [82, 0]
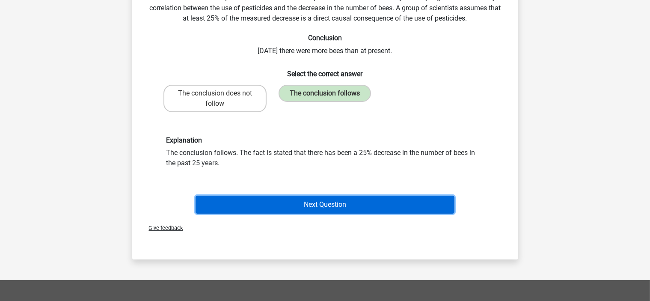
click at [332, 203] on button "Next Question" at bounding box center [325, 205] width 259 height 18
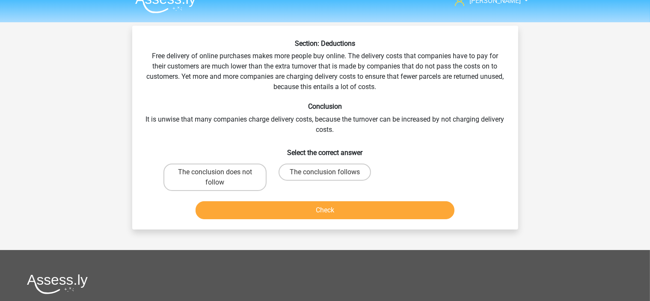
scroll to position [0, 0]
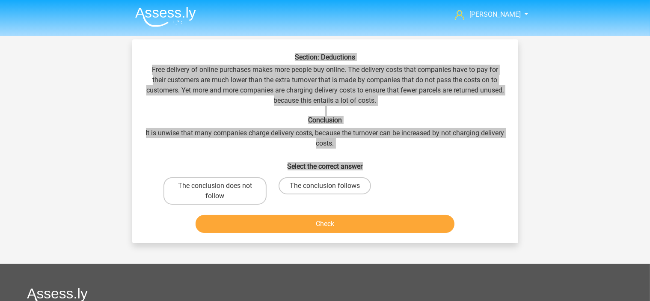
drag, startPoint x: 282, startPoint y: 54, endPoint x: 456, endPoint y: 170, distance: 209.6
click at [456, 170] on div "Section: Deductions Free delivery of online purchases makes more people buy onl…" at bounding box center [325, 141] width 386 height 204
copy div "Section: Deductions Free delivery of online purchases makes more people buy onl…"
click at [407, 153] on div "Section: Deductions Free delivery of online purchases makes more people buy onl…" at bounding box center [325, 144] width 379 height 183
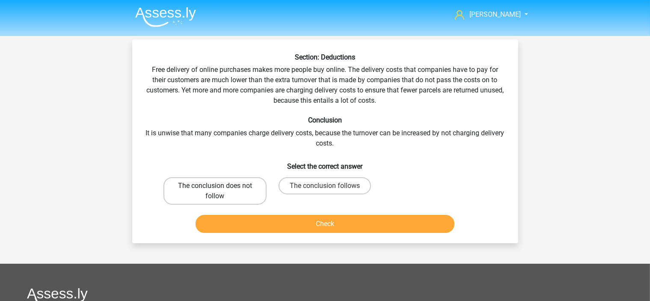
click at [235, 187] on label "The conclusion does not follow" at bounding box center [214, 190] width 103 height 27
click at [220, 187] on input "The conclusion does not follow" at bounding box center [218, 189] width 6 height 6
radio input "true"
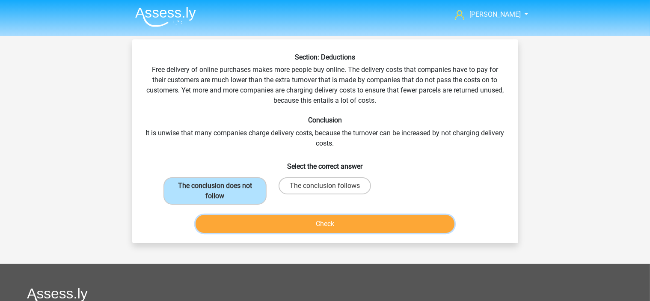
click at [322, 222] on button "Check" at bounding box center [325, 224] width 259 height 18
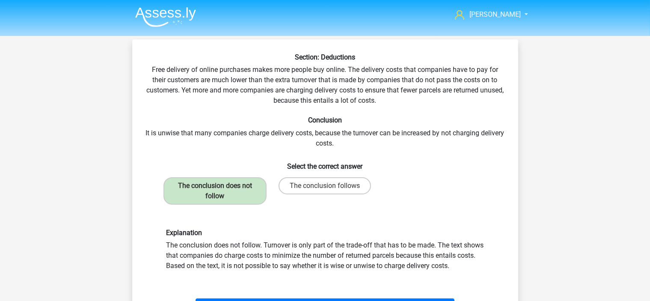
scroll to position [43, 0]
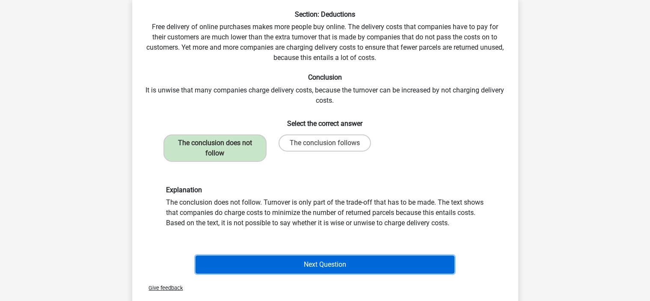
click at [337, 259] on button "Next Question" at bounding box center [325, 264] width 259 height 18
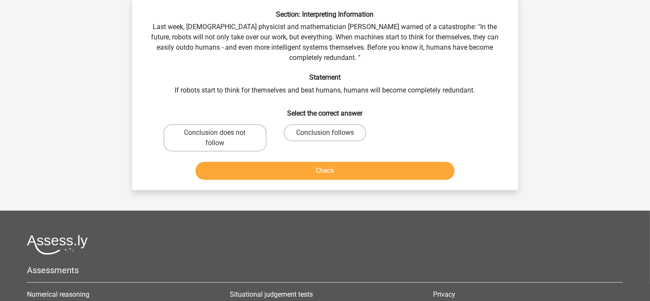
scroll to position [39, 0]
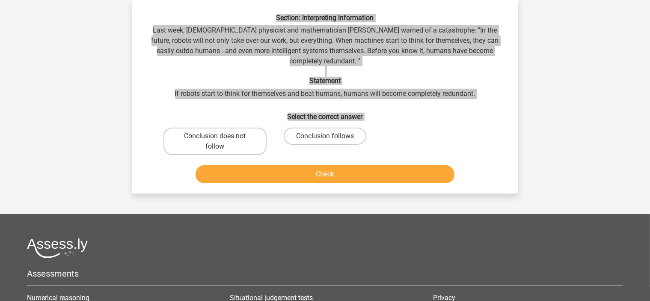
drag, startPoint x: 264, startPoint y: 10, endPoint x: 459, endPoint y: 148, distance: 238.8
click at [459, 148] on div "Section: Interpreting Information Last week, British physicist and mathematicia…" at bounding box center [325, 96] width 386 height 193
copy div "Section: Interpreting Information Last week, British physicist and mathematicia…"
click at [418, 71] on div "Section: Interpreting Information Last week, British physicist and mathematicia…" at bounding box center [325, 100] width 379 height 173
click at [416, 81] on h6 "Statement" at bounding box center [325, 81] width 359 height 8
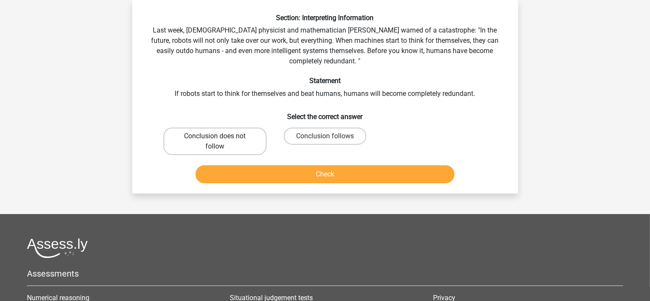
click at [241, 135] on label "Conclusion does not follow" at bounding box center [214, 140] width 103 height 27
click at [220, 136] on input "Conclusion does not follow" at bounding box center [218, 139] width 6 height 6
radio input "true"
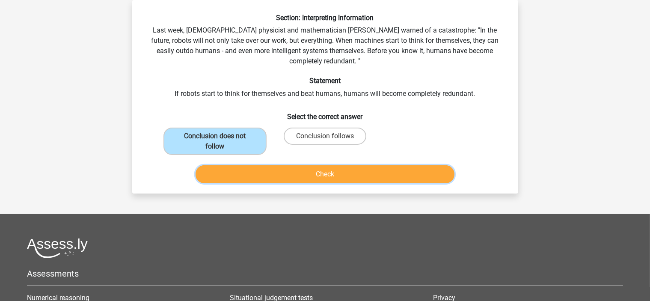
click at [320, 168] on button "Check" at bounding box center [325, 174] width 259 height 18
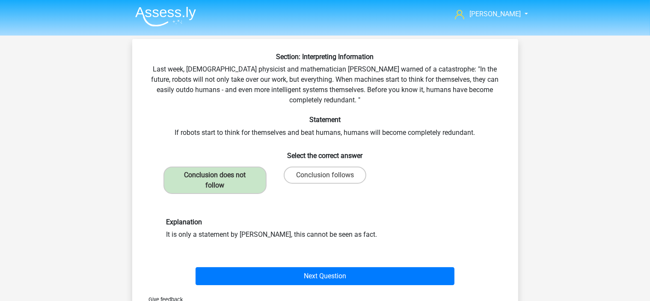
scroll to position [0, 0]
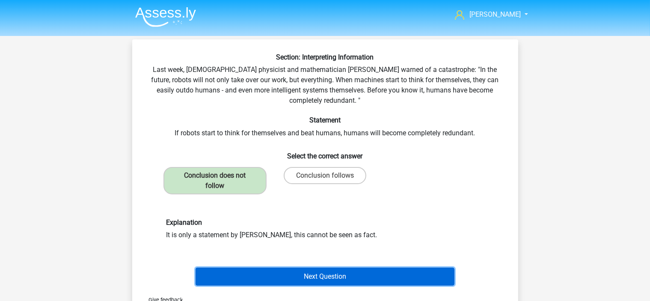
click at [352, 278] on button "Next Question" at bounding box center [325, 276] width 259 height 18
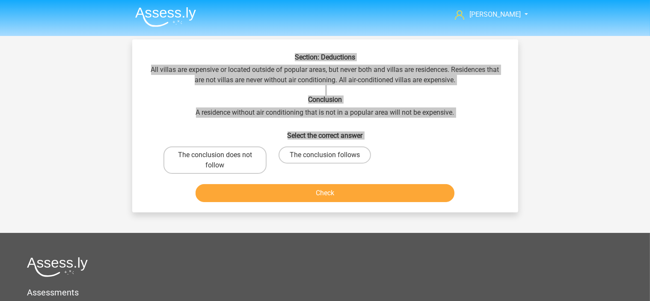
drag, startPoint x: 278, startPoint y: 51, endPoint x: 554, endPoint y: 160, distance: 296.4
click at [554, 160] on div "Eddie eddie.scott76@gmail.com Nederlands English" at bounding box center [325, 229] width 650 height 459
copy div "Section: Deductions All villas are expensive or located outside of popular area…"
click at [485, 100] on h6 "Conclusion" at bounding box center [325, 99] width 359 height 8
click at [436, 136] on h6 "Select the correct answer" at bounding box center [325, 132] width 359 height 15
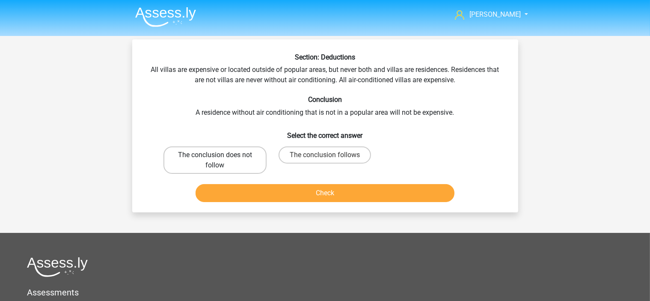
click at [238, 155] on label "The conclusion does not follow" at bounding box center [214, 159] width 103 height 27
click at [220, 155] on input "The conclusion does not follow" at bounding box center [218, 158] width 6 height 6
radio input "true"
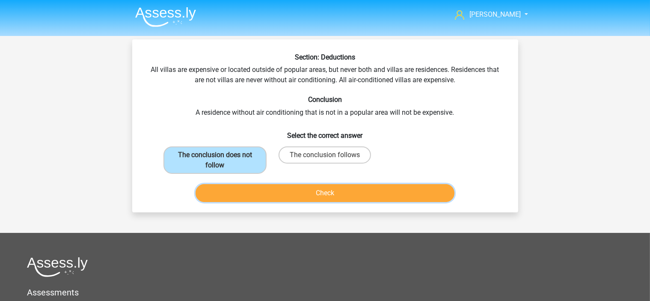
click at [331, 190] on button "Check" at bounding box center [325, 193] width 259 height 18
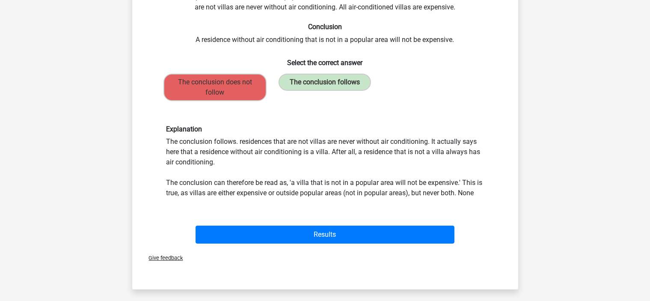
scroll to position [86, 0]
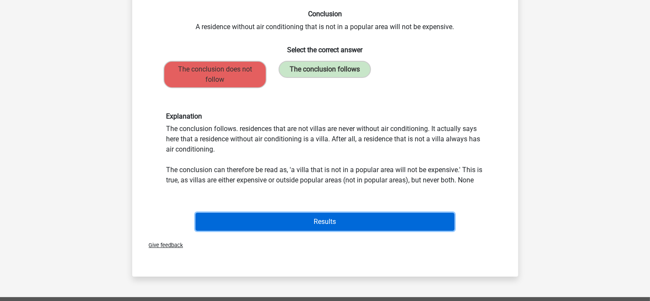
click at [321, 219] on button "Results" at bounding box center [325, 222] width 259 height 18
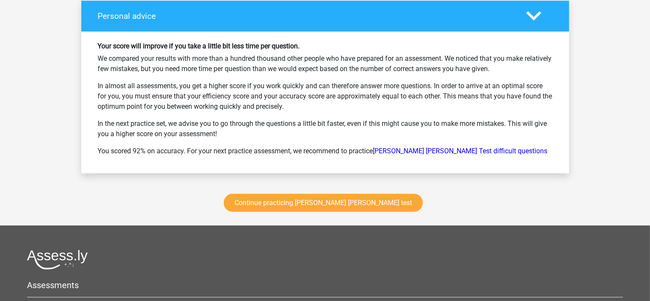
scroll to position [1155, 0]
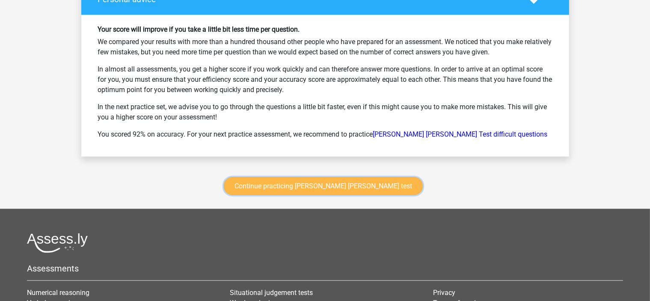
click at [321, 186] on link "Continue practicing [PERSON_NAME] [PERSON_NAME] test" at bounding box center [323, 186] width 199 height 18
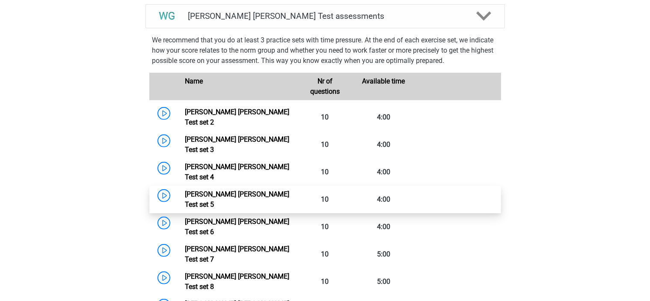
click at [230, 190] on link "[PERSON_NAME] [PERSON_NAME] Test set 5" at bounding box center [237, 199] width 104 height 18
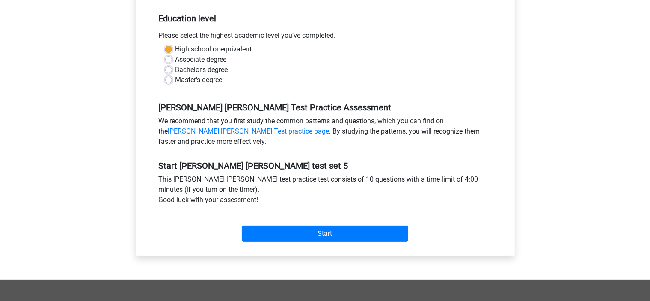
scroll to position [171, 0]
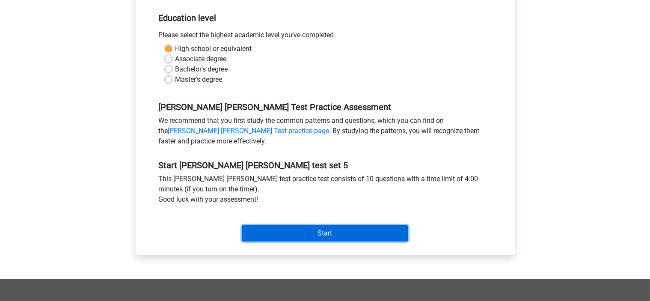
click at [322, 234] on input "Start" at bounding box center [325, 233] width 166 height 16
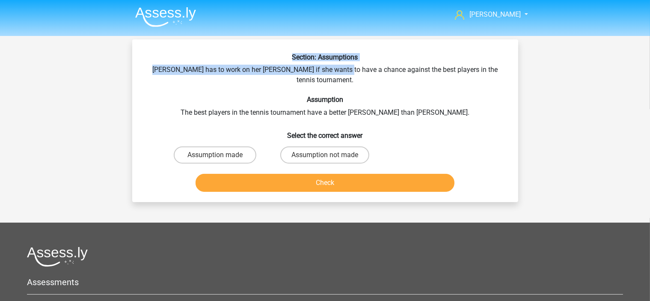
drag, startPoint x: 173, startPoint y: 59, endPoint x: 335, endPoint y: 68, distance: 162.8
click at [335, 68] on div "Section: Assumptions Suzan has to work on her forehand if she wants to have a c…" at bounding box center [325, 124] width 379 height 142
click at [285, 49] on div "Section: Assumptions Suzan has to work on her forehand if she wants to have a c…" at bounding box center [325, 120] width 386 height 163
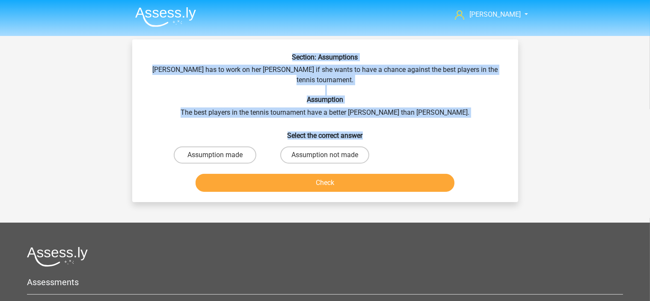
drag, startPoint x: 283, startPoint y: 50, endPoint x: 406, endPoint y: 128, distance: 145.5
click at [406, 128] on div "Section: Assumptions Suzan has to work on her forehand if she wants to have a c…" at bounding box center [325, 120] width 386 height 163
copy div "Section: Assumptions Suzan has to work on her forehand if she wants to have a c…"
click at [133, 90] on div "Section: Assumptions Suzan has to work on her forehand if she wants to have a c…" at bounding box center [325, 120] width 386 height 163
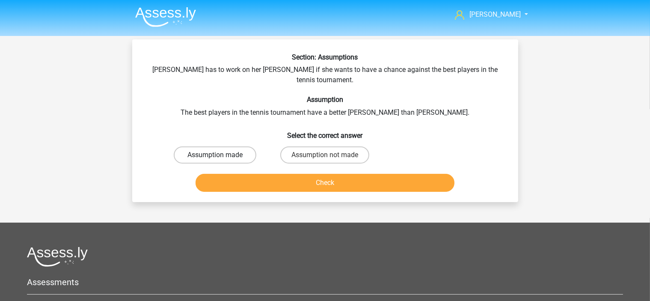
click at [225, 146] on label "Assumption made" at bounding box center [215, 154] width 83 height 17
click at [220, 155] on input "Assumption made" at bounding box center [218, 158] width 6 height 6
radio input "true"
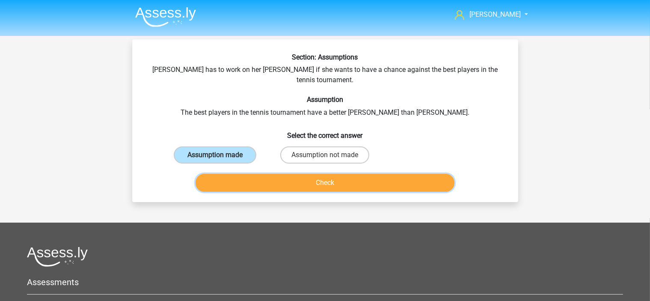
click at [322, 174] on button "Check" at bounding box center [325, 183] width 259 height 18
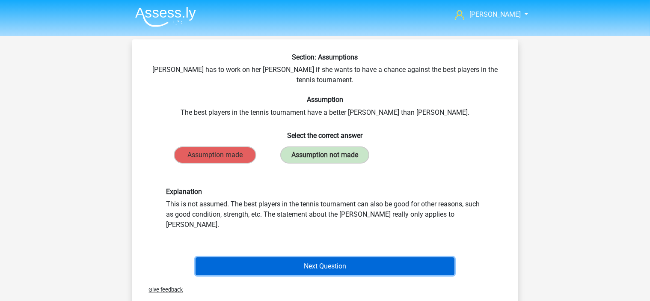
click at [334, 257] on button "Next Question" at bounding box center [325, 266] width 259 height 18
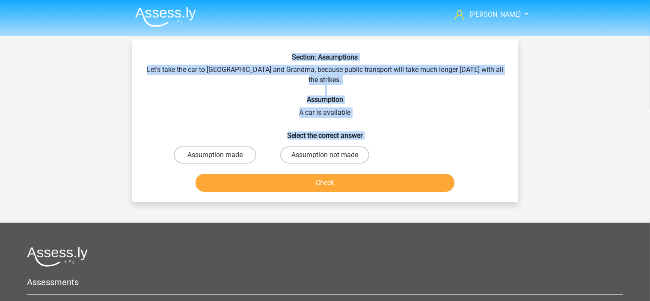
drag, startPoint x: 261, startPoint y: 49, endPoint x: 461, endPoint y: 131, distance: 215.6
click at [461, 131] on div "Section: Assumptions Let's take the car to Grandpa and Grandma, because public …" at bounding box center [325, 120] width 386 height 163
copy div "Section: Assumptions Let's take the car to Grandpa and Grandma, because public …"
click at [207, 95] on h6 "Assumption" at bounding box center [325, 99] width 359 height 8
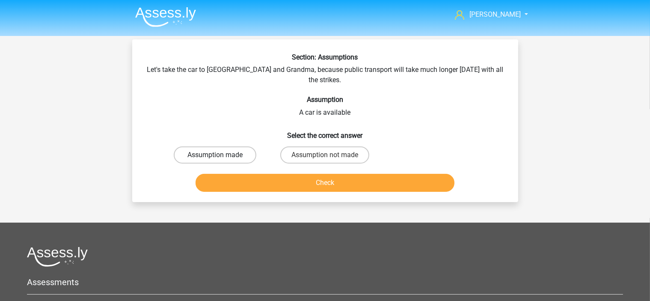
click at [234, 146] on label "Assumption made" at bounding box center [215, 154] width 83 height 17
click at [220, 155] on input "Assumption made" at bounding box center [218, 158] width 6 height 6
radio input "true"
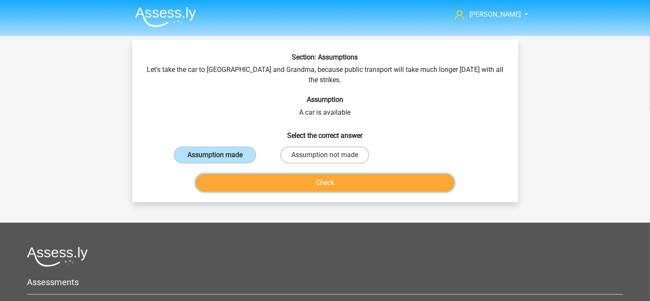
click at [317, 174] on button "Check" at bounding box center [325, 183] width 259 height 18
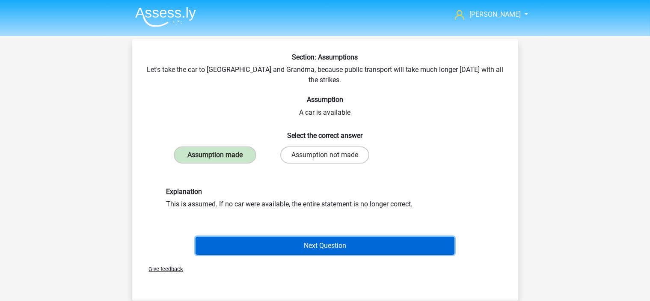
click at [327, 237] on button "Next Question" at bounding box center [325, 246] width 259 height 18
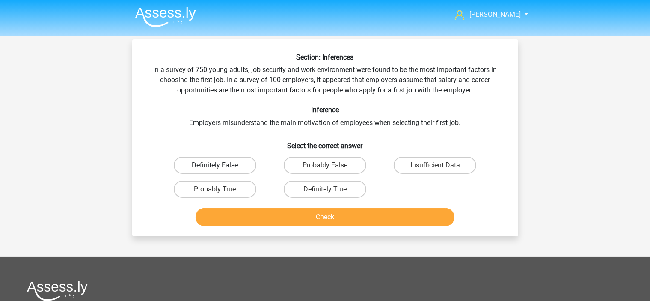
scroll to position [39, 0]
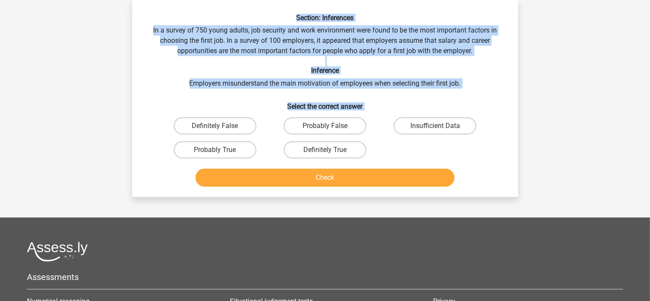
drag, startPoint x: 279, startPoint y: 10, endPoint x: 501, endPoint y: 139, distance: 256.9
click at [501, 139] on div "Section: Inferences In a survey of 750 young adults, job security and work envi…" at bounding box center [325, 98] width 386 height 197
copy div "Section: Inferences In a survey of 750 young adults, job security and work envi…"
click at [149, 96] on h6 "Select the correct answer" at bounding box center [325, 102] width 359 height 15
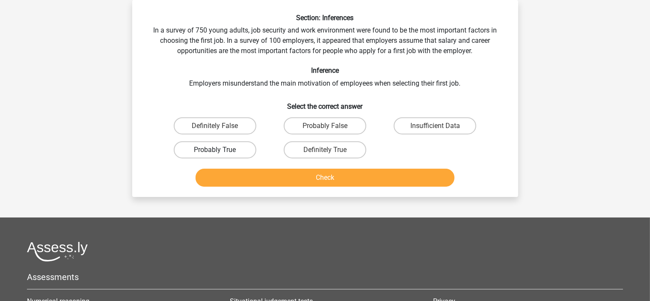
click at [226, 151] on label "Probably True" at bounding box center [215, 149] width 83 height 17
click at [220, 151] on input "Probably True" at bounding box center [218, 153] width 6 height 6
radio input "true"
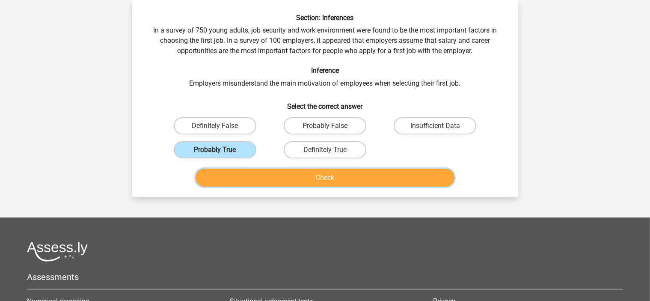
click at [341, 178] on button "Check" at bounding box center [325, 178] width 259 height 18
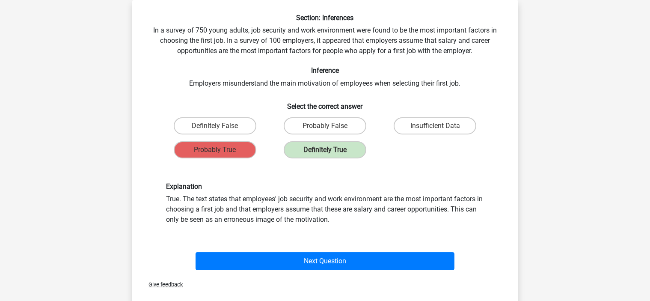
scroll to position [82, 0]
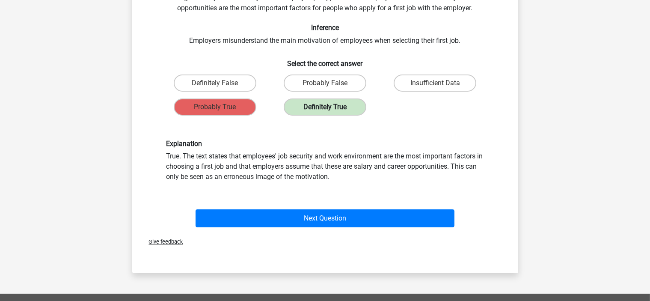
click at [315, 110] on label "Definitely True" at bounding box center [325, 106] width 83 height 17
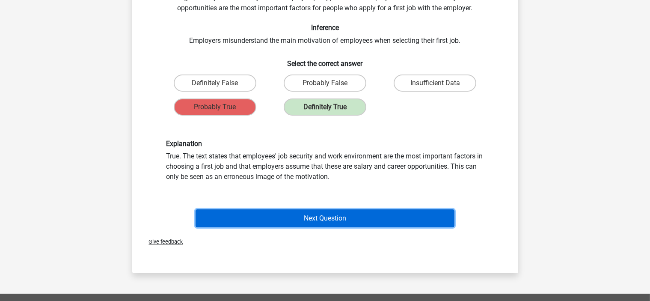
click at [324, 215] on button "Next Question" at bounding box center [325, 218] width 259 height 18
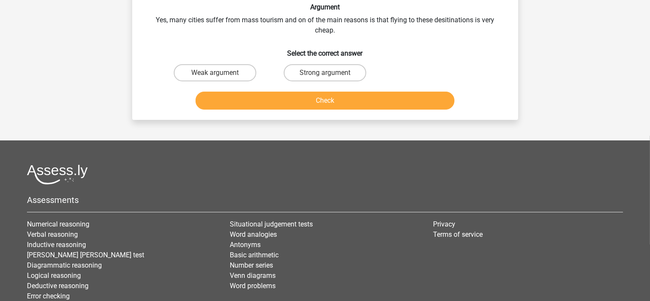
scroll to position [39, 0]
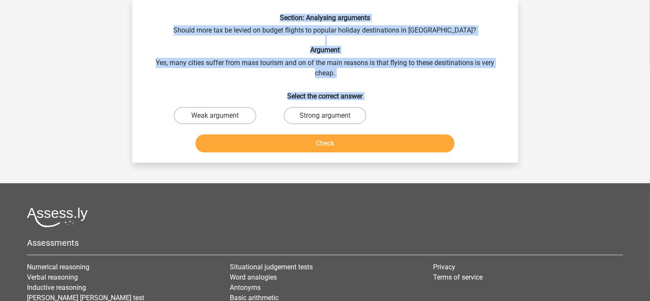
drag, startPoint x: 264, startPoint y: 15, endPoint x: 502, endPoint y: 101, distance: 254.0
click at [502, 101] on div "Section: Analysing arguments Should more tax be levied on budget flights to pop…" at bounding box center [325, 85] width 379 height 142
copy div "Section: Analysing arguments Should more tax be levied on budget flights to pop…"
click at [267, 44] on div "Section: Analysing arguments Should more tax be levied on budget flights to pop…" at bounding box center [325, 85] width 379 height 142
click at [260, 13] on div "Section: Analysing arguments Should more tax be levied on budget flights to pop…" at bounding box center [325, 81] width 386 height 163
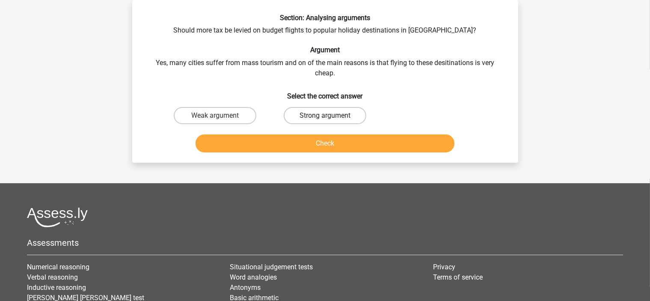
click at [332, 116] on label "Strong argument" at bounding box center [325, 115] width 83 height 17
click at [330, 116] on input "Strong argument" at bounding box center [328, 119] width 6 height 6
radio input "true"
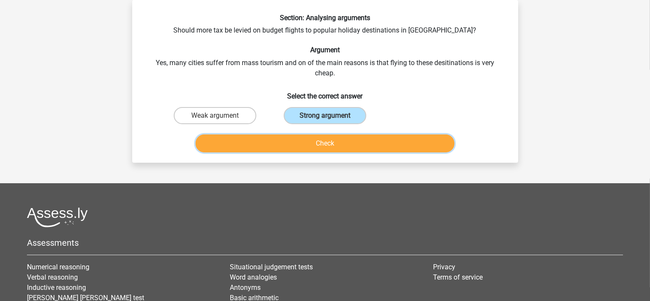
click at [326, 144] on button "Check" at bounding box center [325, 143] width 259 height 18
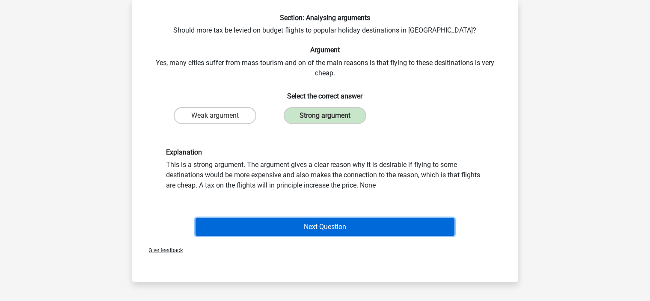
click at [323, 228] on button "Next Question" at bounding box center [325, 227] width 259 height 18
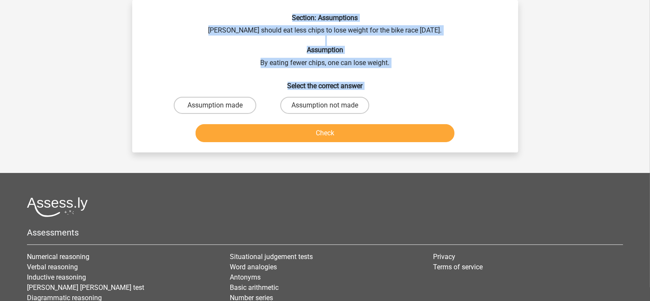
drag, startPoint x: 275, startPoint y: 22, endPoint x: 448, endPoint y: 108, distance: 193.8
click at [448, 108] on div "Section: Assumptions Chris should eat less chips to lose weight for the bike ra…" at bounding box center [325, 80] width 379 height 132
copy div "Section: Assumptions Chris should eat less chips to lose weight for the bike ra…"
click at [433, 59] on div "Section: Assumptions Chris should eat less chips to lose weight for the bike ra…" at bounding box center [325, 80] width 379 height 132
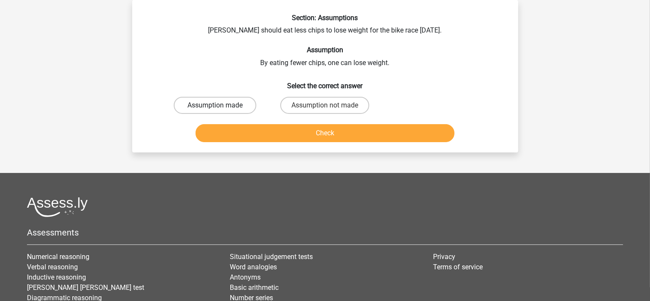
click at [230, 107] on label "Assumption made" at bounding box center [215, 105] width 83 height 17
click at [220, 107] on input "Assumption made" at bounding box center [218, 108] width 6 height 6
radio input "true"
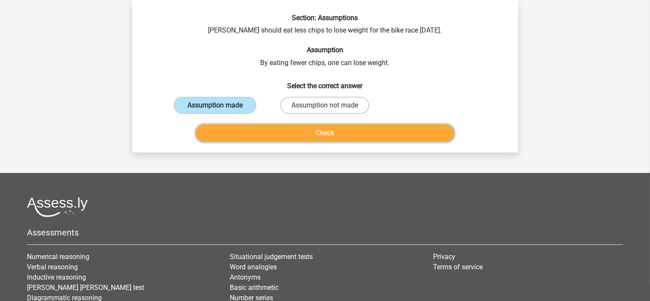
click at [341, 136] on button "Check" at bounding box center [325, 133] width 259 height 18
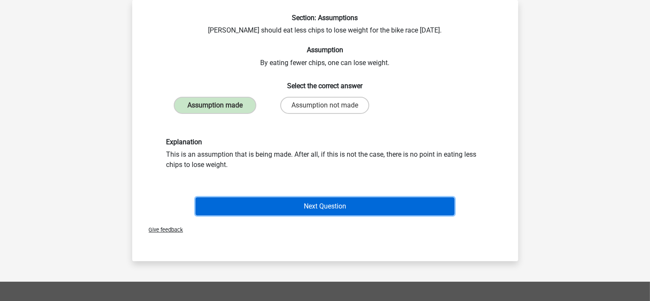
click at [325, 203] on button "Next Question" at bounding box center [325, 206] width 259 height 18
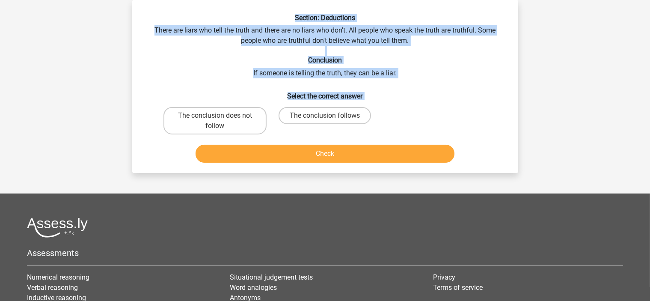
drag, startPoint x: 261, startPoint y: 3, endPoint x: 489, endPoint y: 125, distance: 258.0
click at [489, 125] on div "Section: Deductions There are liars who tell the truth and there are no liars w…" at bounding box center [325, 86] width 386 height 173
copy div "Section: Deductions There are liars who tell the truth and there are no liars w…"
click at [427, 66] on div "Section: Deductions There are liars who tell the truth and there are no liars w…" at bounding box center [325, 90] width 379 height 152
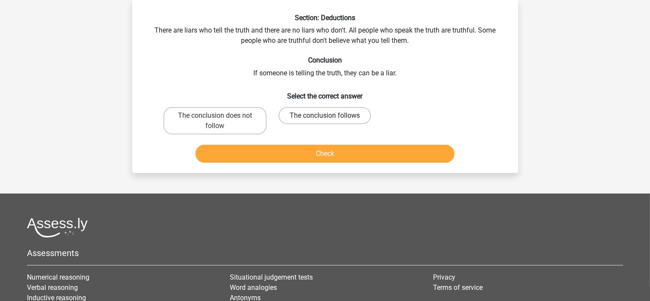
click at [316, 113] on label "The conclusion follows" at bounding box center [325, 115] width 92 height 17
click at [325, 116] on input "The conclusion follows" at bounding box center [328, 119] width 6 height 6
radio input "true"
click at [317, 152] on button "Check" at bounding box center [325, 154] width 259 height 18
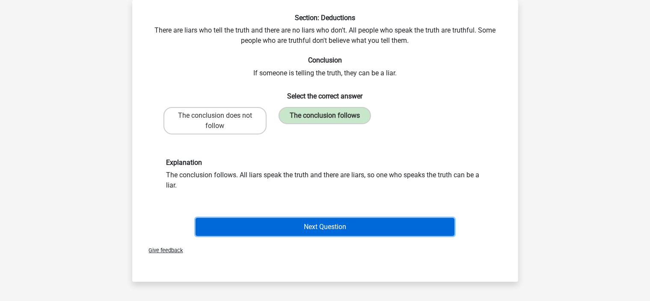
click at [315, 227] on button "Next Question" at bounding box center [325, 227] width 259 height 18
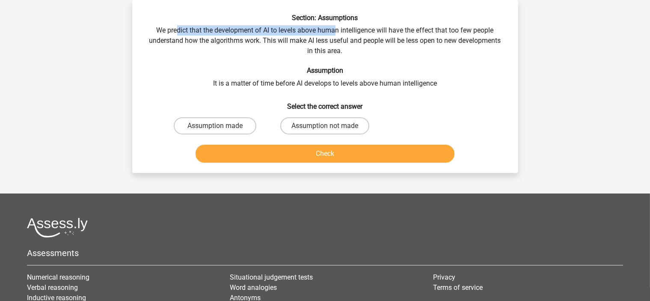
drag, startPoint x: 200, startPoint y: 24, endPoint x: 334, endPoint y: 31, distance: 134.1
click at [334, 31] on div "Section: Assumptions We predict that the development of AI to levels above huma…" at bounding box center [325, 90] width 379 height 152
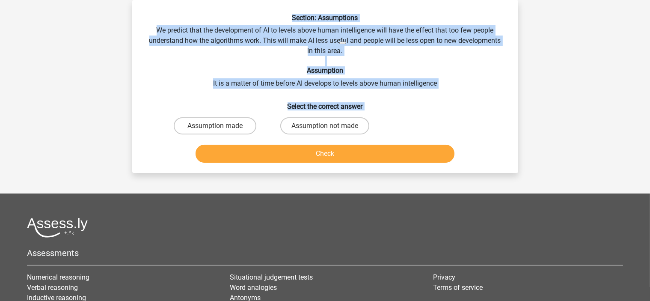
drag, startPoint x: 287, startPoint y: 12, endPoint x: 431, endPoint y: 124, distance: 182.6
click at [431, 124] on div "Section: Assumptions We predict that the development of AI to levels above huma…" at bounding box center [325, 86] width 386 height 173
copy div "Section: Assumptions We predict that the development of AI to levels above huma…"
click at [165, 61] on div "Section: Assumptions We predict that the development of AI to levels above huma…" at bounding box center [325, 90] width 379 height 152
click at [247, 61] on div "Section: Assumptions We predict that the development of AI to levels above huma…" at bounding box center [325, 90] width 379 height 152
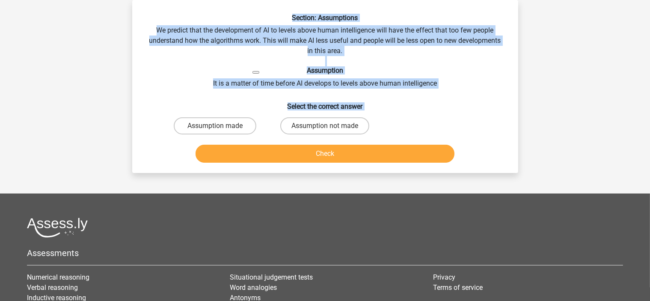
click at [495, 71] on h6 "Assumption" at bounding box center [325, 70] width 359 height 8
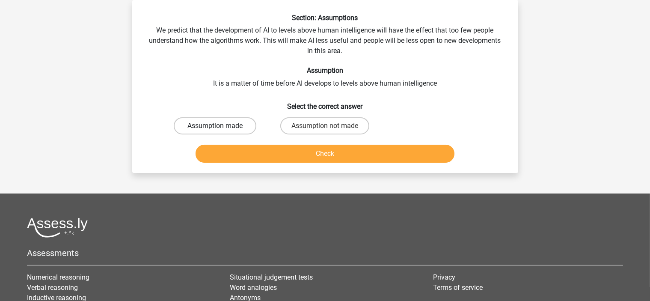
click at [228, 122] on label "Assumption made" at bounding box center [215, 125] width 83 height 17
click at [220, 126] on input "Assumption made" at bounding box center [218, 129] width 6 height 6
radio input "true"
click at [314, 145] on button "Check" at bounding box center [325, 154] width 259 height 18
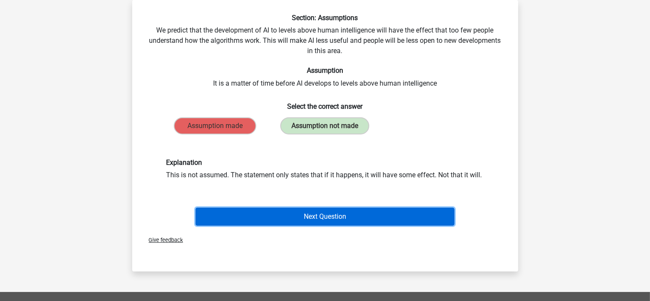
click at [347, 217] on button "Next Question" at bounding box center [325, 217] width 259 height 18
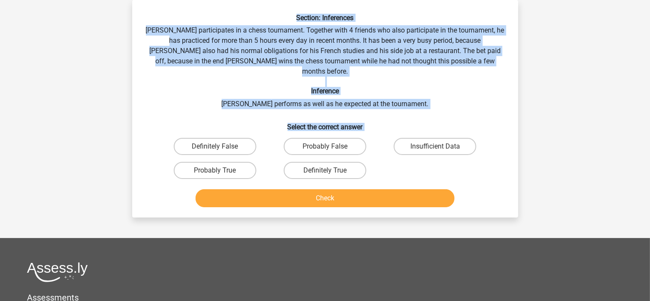
drag, startPoint x: 231, startPoint y: 18, endPoint x: 526, endPoint y: 138, distance: 318.6
click at [526, 138] on div "Question 8 of 10 Question category: watson glaser test set 5 Section: Inference…" at bounding box center [325, 108] width 406 height 217
copy div "Section: Inferences Pablo participates in a chess tournament. Together with 4 f…"
click at [436, 92] on div "Section: Inferences Pablo participates in a chess tournament. Together with 4 f…" at bounding box center [325, 112] width 379 height 197
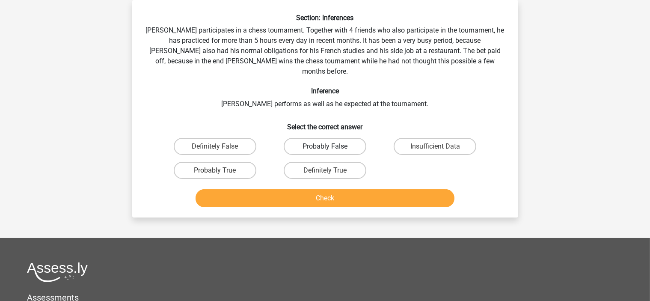
click at [331, 138] on label "Probably False" at bounding box center [325, 146] width 83 height 17
click at [330, 146] on input "Probably False" at bounding box center [328, 149] width 6 height 6
radio input "true"
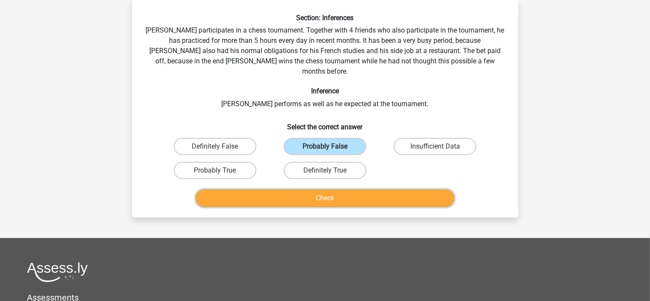
click at [317, 189] on button "Check" at bounding box center [325, 198] width 259 height 18
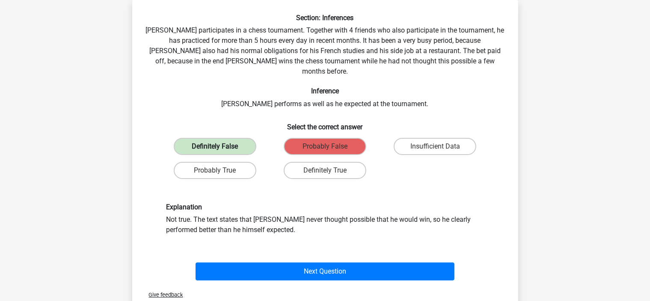
click at [229, 138] on label "Definitely False" at bounding box center [215, 146] width 83 height 17
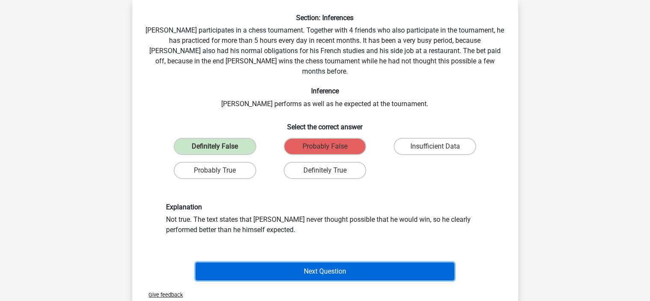
click at [330, 262] on button "Next Question" at bounding box center [325, 271] width 259 height 18
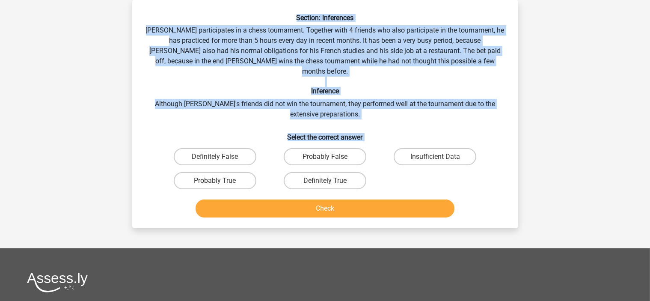
drag, startPoint x: 167, startPoint y: 13, endPoint x: 495, endPoint y: 152, distance: 355.8
click at [495, 152] on div "Section: Inferences Pablo participates in a chess tournament. Together with 4 f…" at bounding box center [325, 117] width 379 height 207
copy div "Section: Inferences Pablo participates in a chess tournament. Together with 4 f…"
click at [145, 63] on div "Section: Inferences Pablo participates in a chess tournament. Together with 4 f…" at bounding box center [325, 117] width 379 height 207
click at [535, 73] on div "Eddie eddie.scott76@gmail.com Nederlands English" at bounding box center [325, 217] width 650 height 513
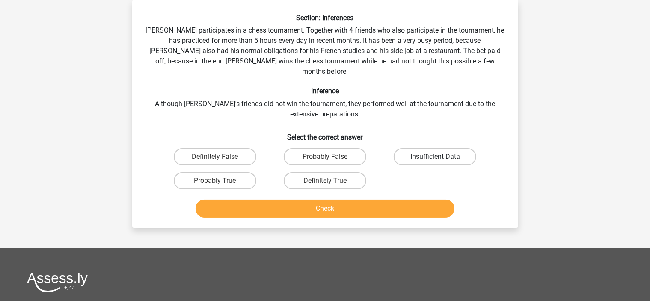
click at [427, 148] on label "Insufficient Data" at bounding box center [435, 156] width 83 height 17
click at [435, 157] on input "Insufficient Data" at bounding box center [438, 160] width 6 height 6
radio input "true"
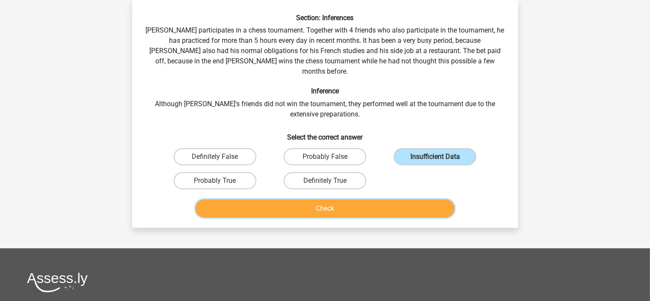
click at [349, 199] on button "Check" at bounding box center [325, 208] width 259 height 18
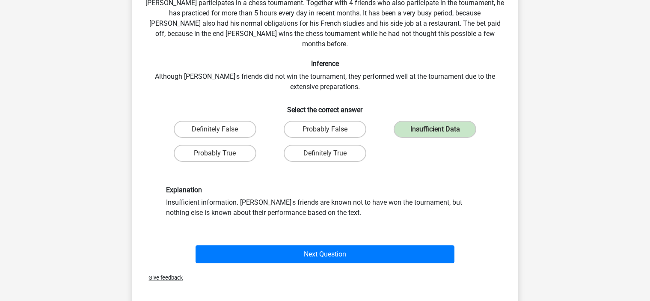
scroll to position [82, 0]
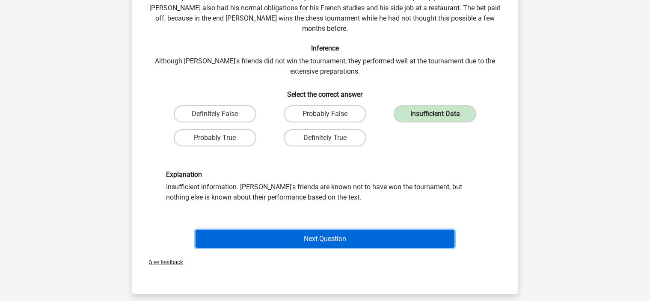
click at [341, 230] on button "Next Question" at bounding box center [325, 239] width 259 height 18
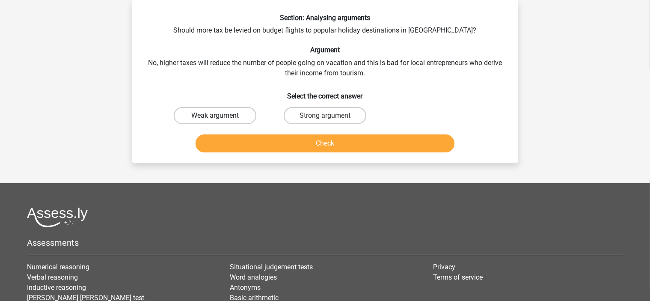
scroll to position [0, 0]
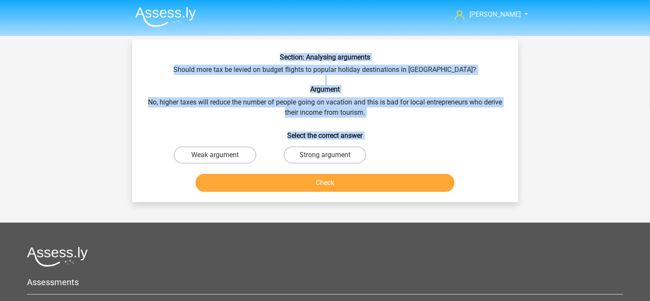
drag, startPoint x: 246, startPoint y: 56, endPoint x: 469, endPoint y: 145, distance: 239.6
click at [469, 145] on div "Section: Analysing arguments Should more tax be levied on budget flights to pop…" at bounding box center [325, 124] width 379 height 142
copy div "Section: Analysing arguments Should more tax be levied on budget flights to pop…"
click at [322, 151] on label "Strong argument" at bounding box center [325, 154] width 83 height 17
click at [325, 155] on input "Strong argument" at bounding box center [328, 158] width 6 height 6
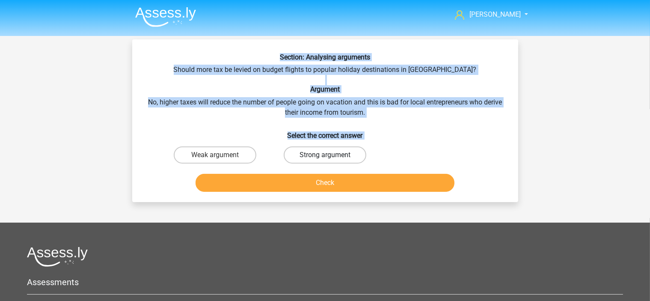
radio input "true"
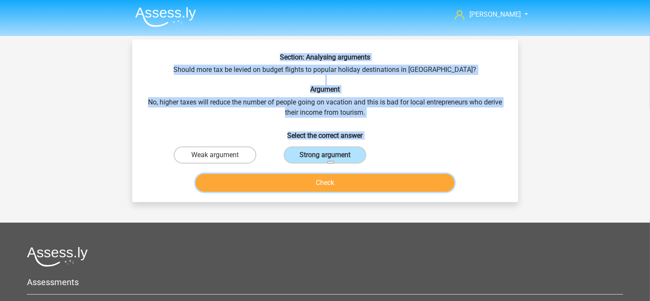
click at [310, 179] on button "Check" at bounding box center [325, 183] width 259 height 18
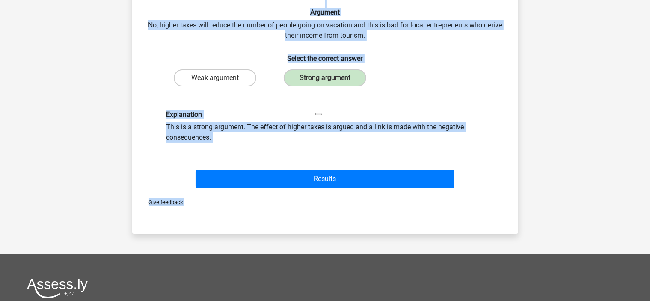
scroll to position [86, 0]
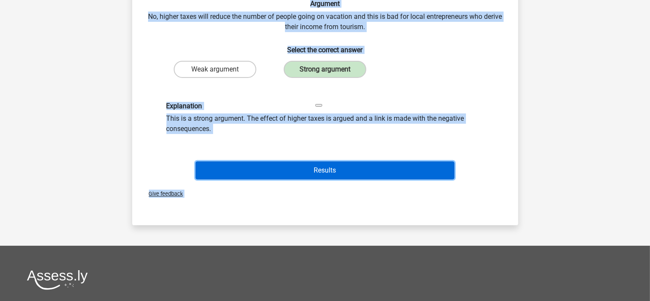
click at [334, 174] on button "Results" at bounding box center [325, 170] width 259 height 18
